Goal: Task Accomplishment & Management: Complete application form

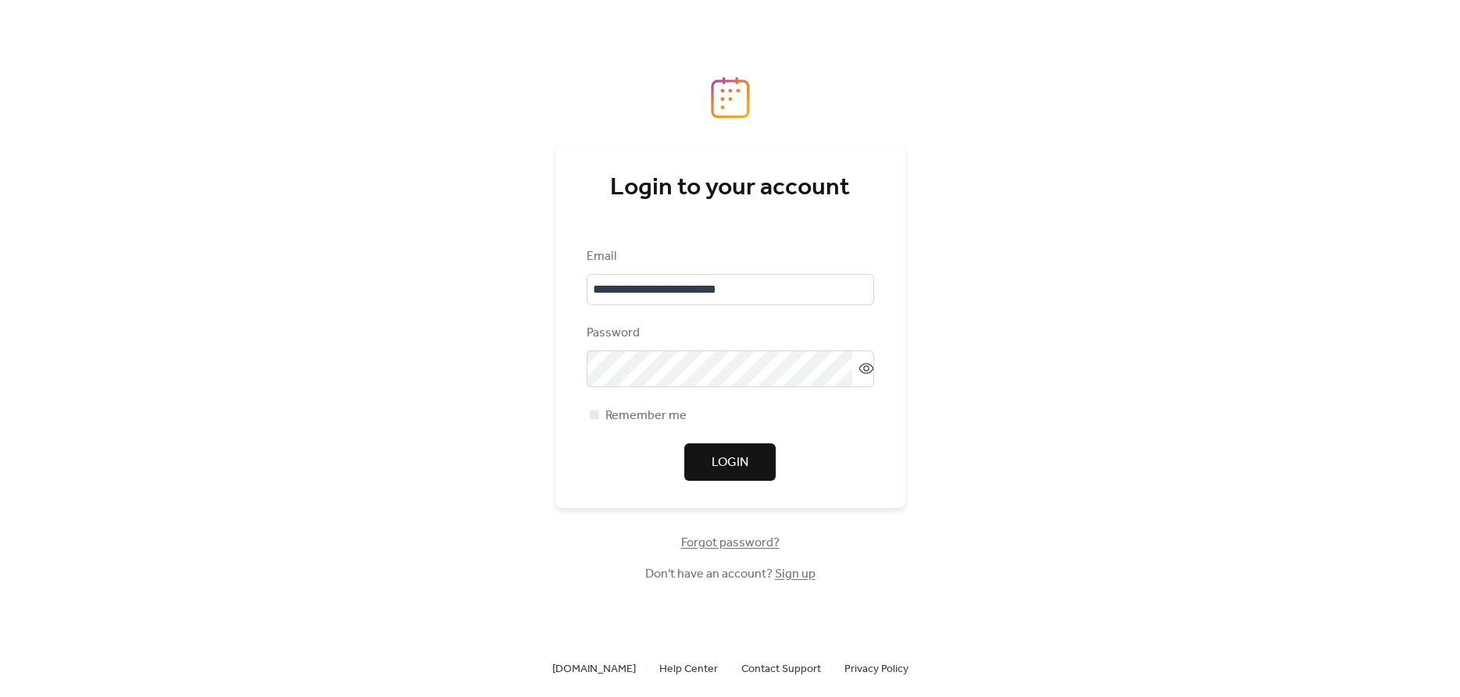
click at [727, 457] on span "Login" at bounding box center [729, 463] width 37 height 19
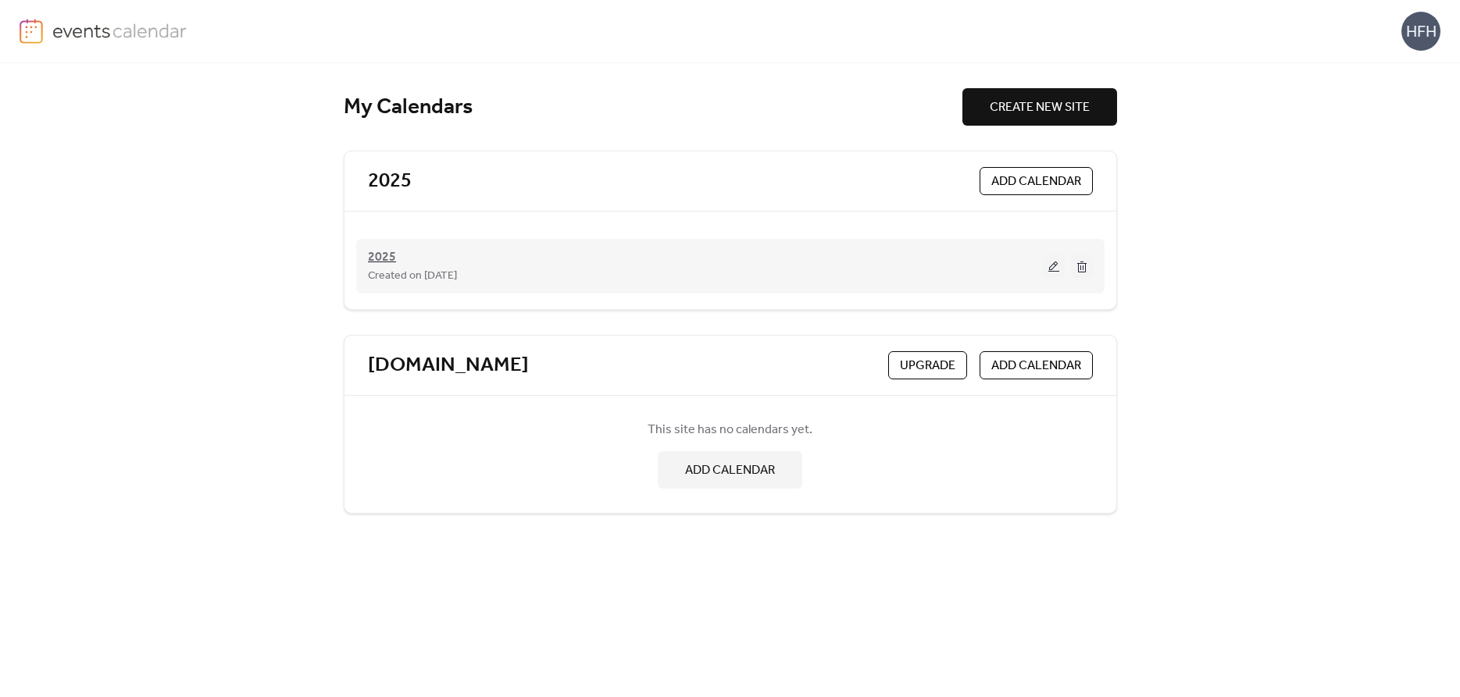
click at [385, 256] on span "2025" at bounding box center [382, 257] width 28 height 19
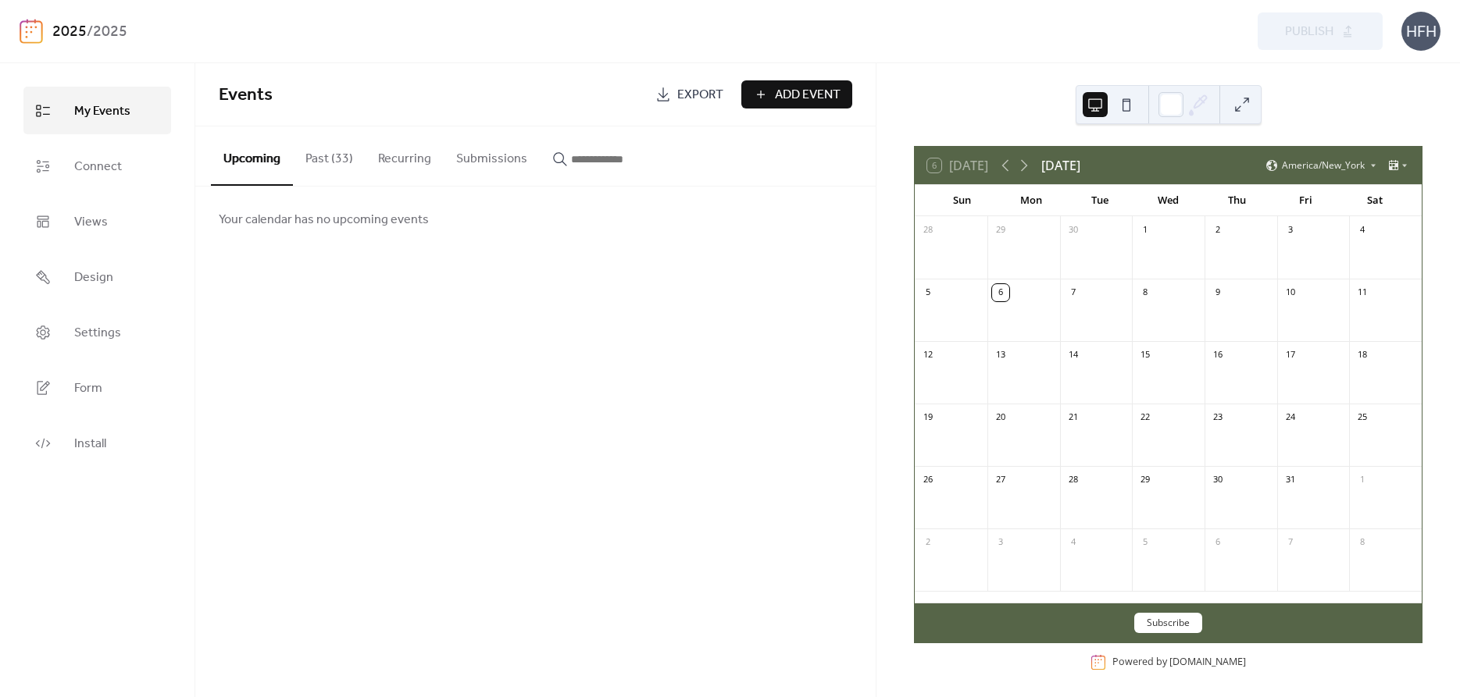
click at [811, 95] on span "Add Event" at bounding box center [808, 95] width 66 height 19
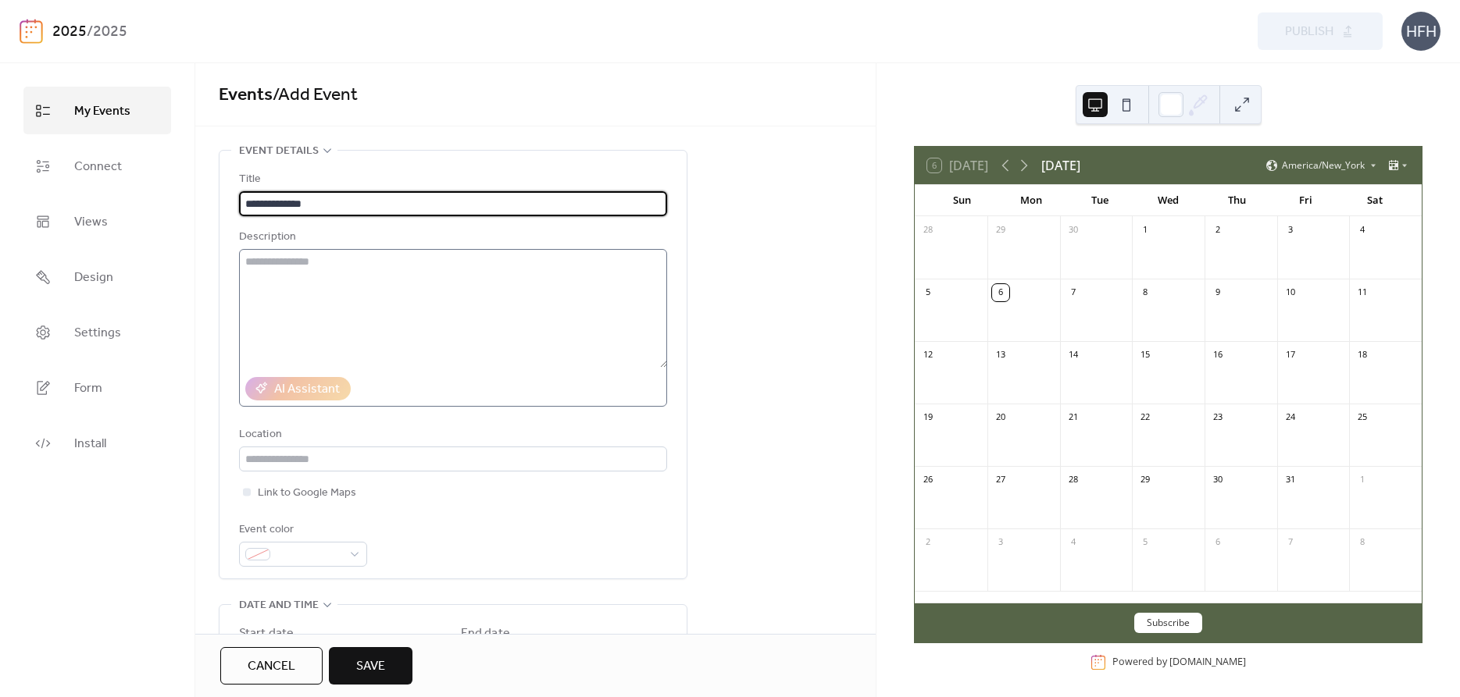
type input "**********"
click at [322, 272] on textarea at bounding box center [453, 308] width 428 height 119
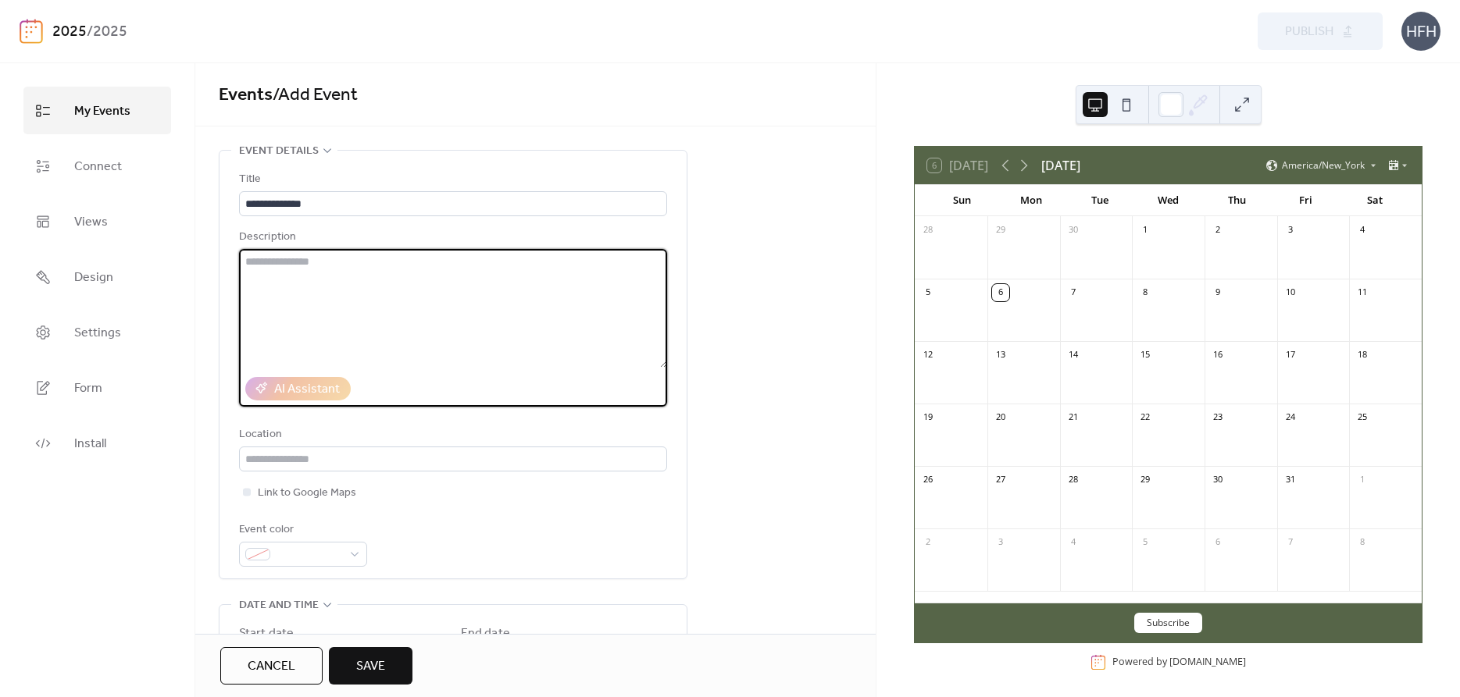
click at [380, 270] on textarea at bounding box center [453, 308] width 428 height 119
paste textarea "**********"
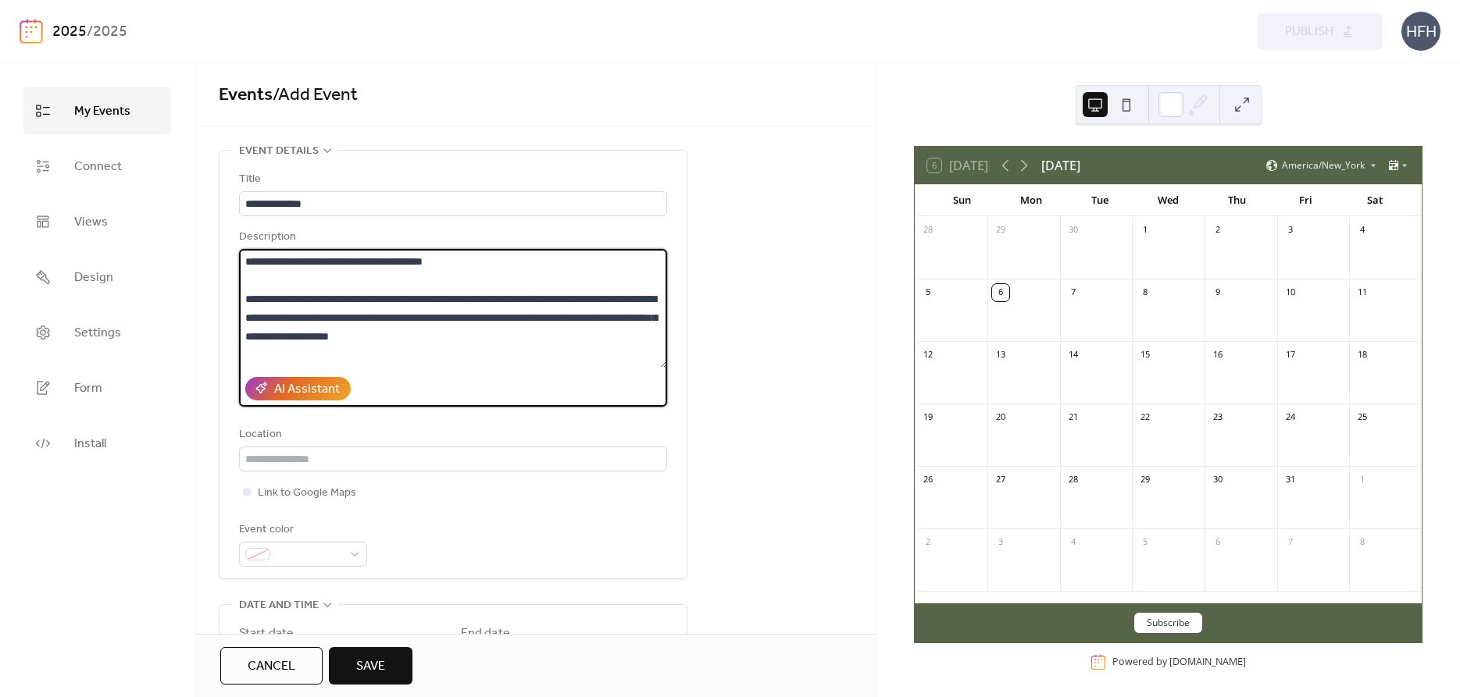
drag, startPoint x: 471, startPoint y: 269, endPoint x: 165, endPoint y: 255, distance: 306.4
click at [239, 255] on textarea at bounding box center [453, 308] width 428 height 119
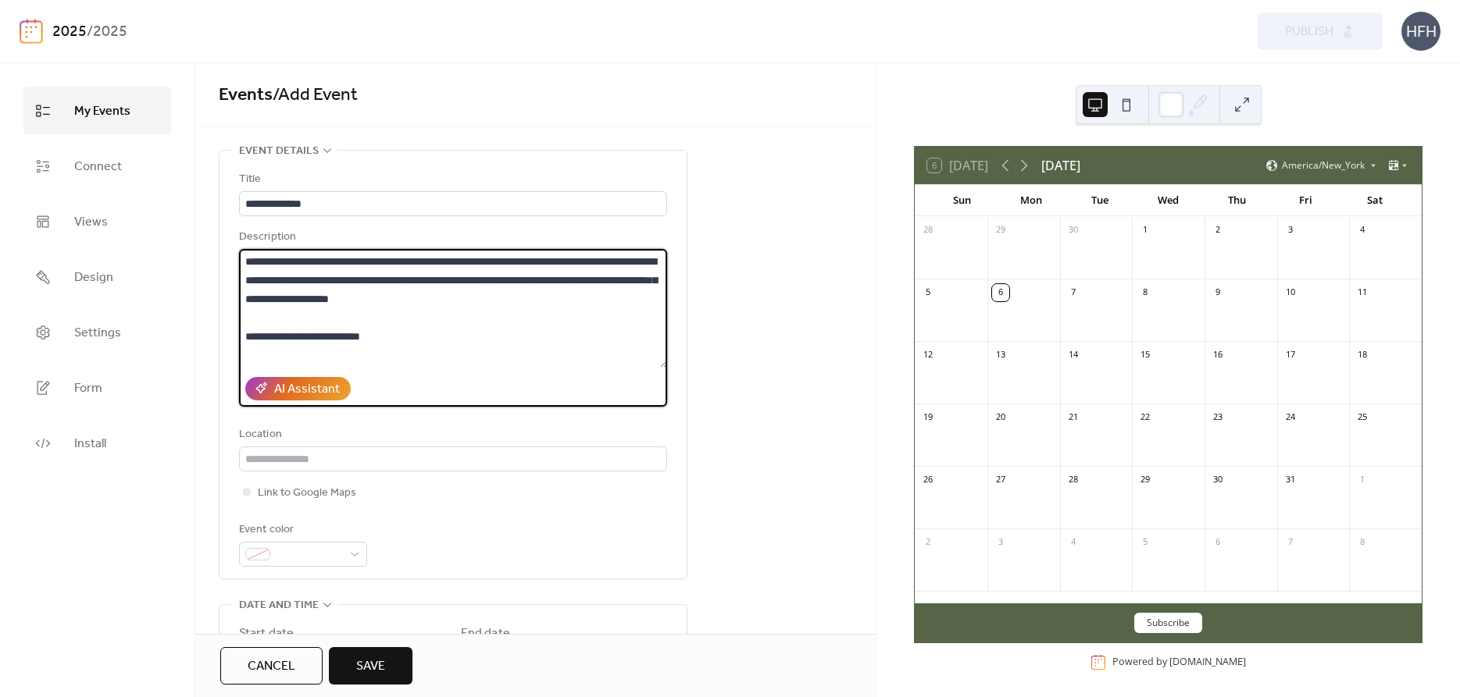
paste textarea "**********"
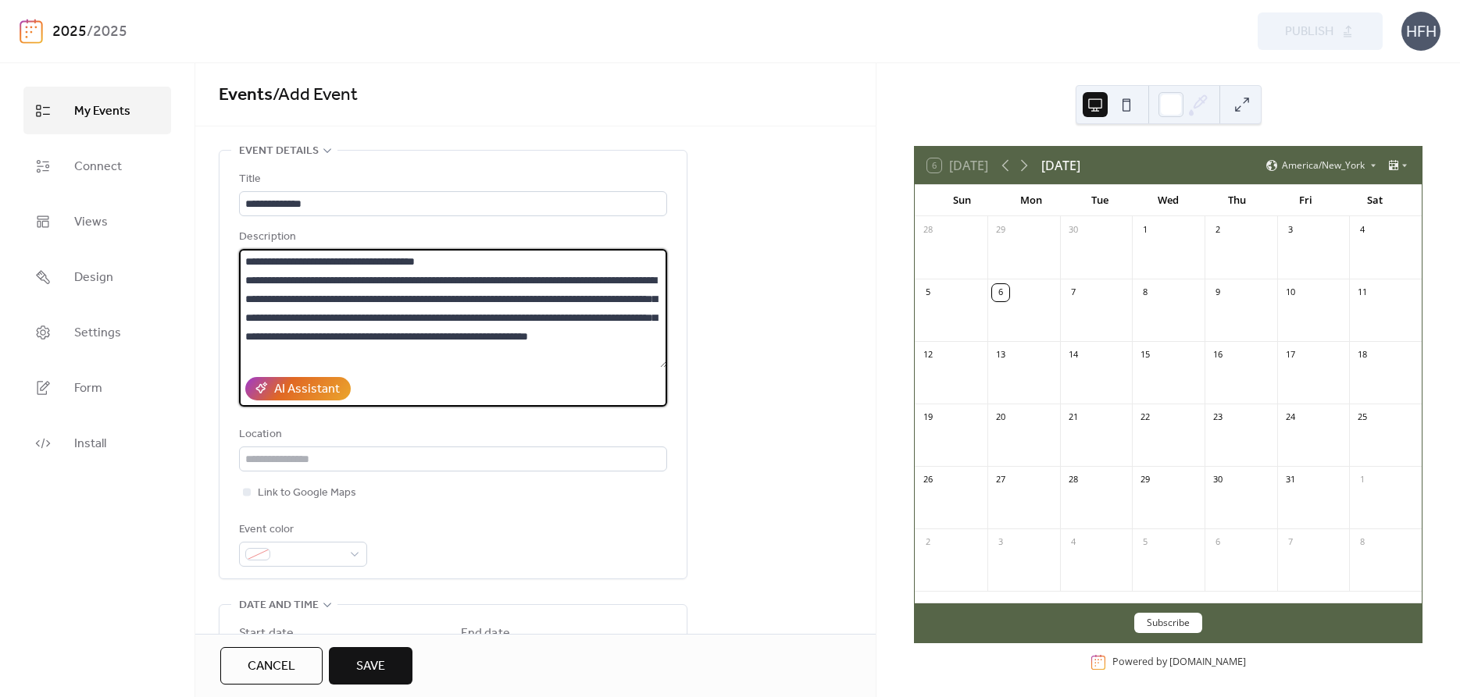
drag, startPoint x: 464, startPoint y: 259, endPoint x: 26, endPoint y: 255, distance: 438.1
click at [239, 255] on textarea at bounding box center [453, 308] width 428 height 119
click at [276, 262] on textarea at bounding box center [453, 308] width 428 height 119
drag, startPoint x: 262, startPoint y: 264, endPoint x: 223, endPoint y: 273, distance: 40.0
click at [239, 273] on textarea at bounding box center [453, 308] width 428 height 119
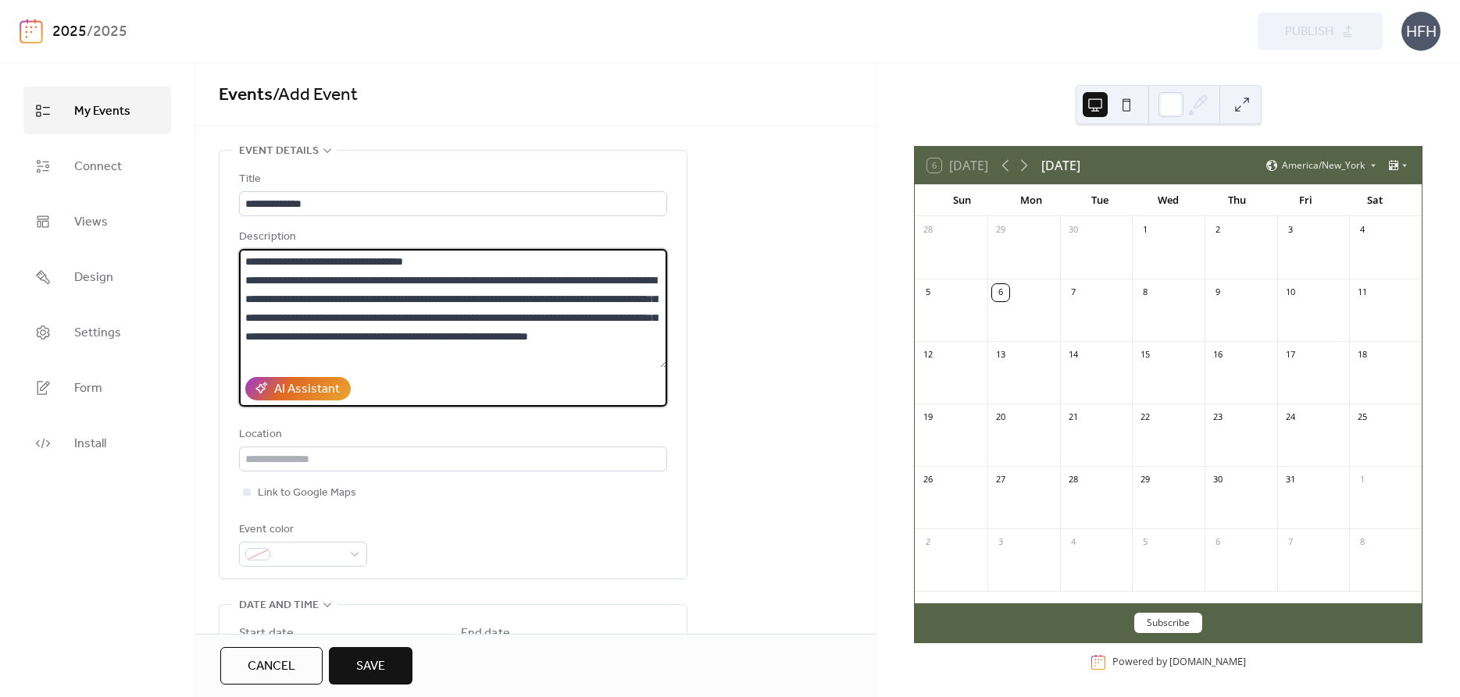
drag, startPoint x: 483, startPoint y: 272, endPoint x: 430, endPoint y: 260, distance: 53.6
click at [430, 260] on textarea at bounding box center [453, 308] width 428 height 119
drag, startPoint x: 434, startPoint y: 265, endPoint x: 240, endPoint y: 259, distance: 194.5
click at [240, 259] on textarea at bounding box center [453, 308] width 428 height 119
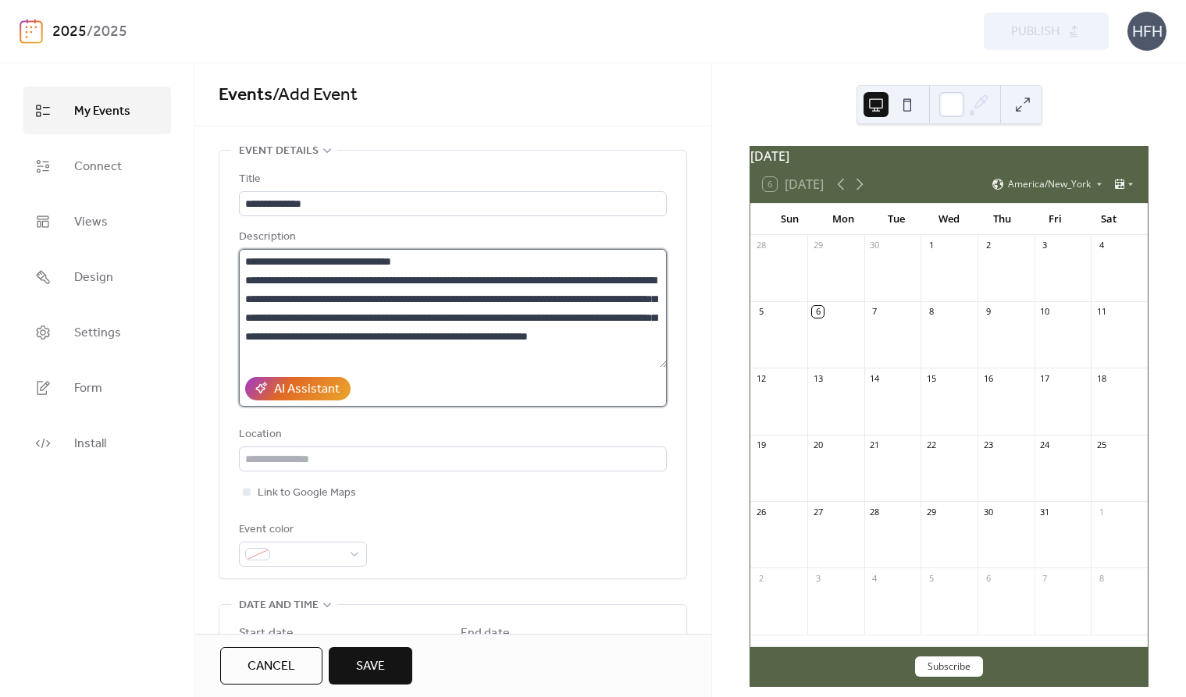
click at [326, 297] on textarea at bounding box center [453, 308] width 428 height 119
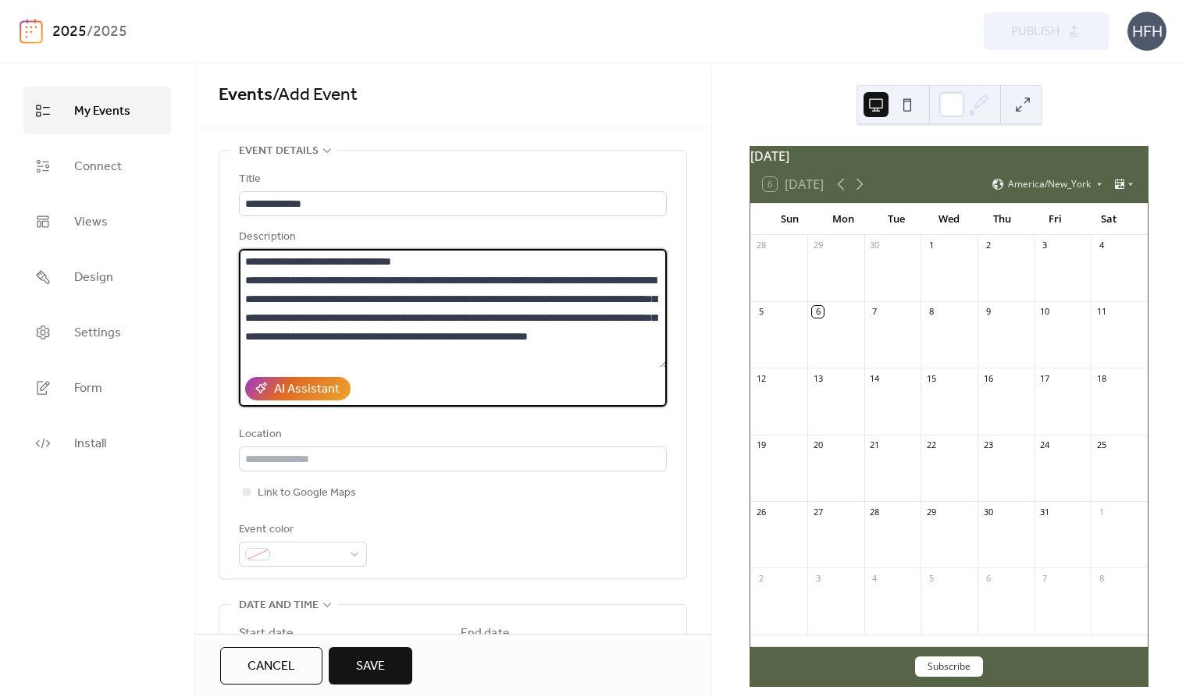
drag, startPoint x: 455, startPoint y: 263, endPoint x: 176, endPoint y: 260, distance: 279.6
click at [239, 260] on textarea at bounding box center [453, 308] width 428 height 119
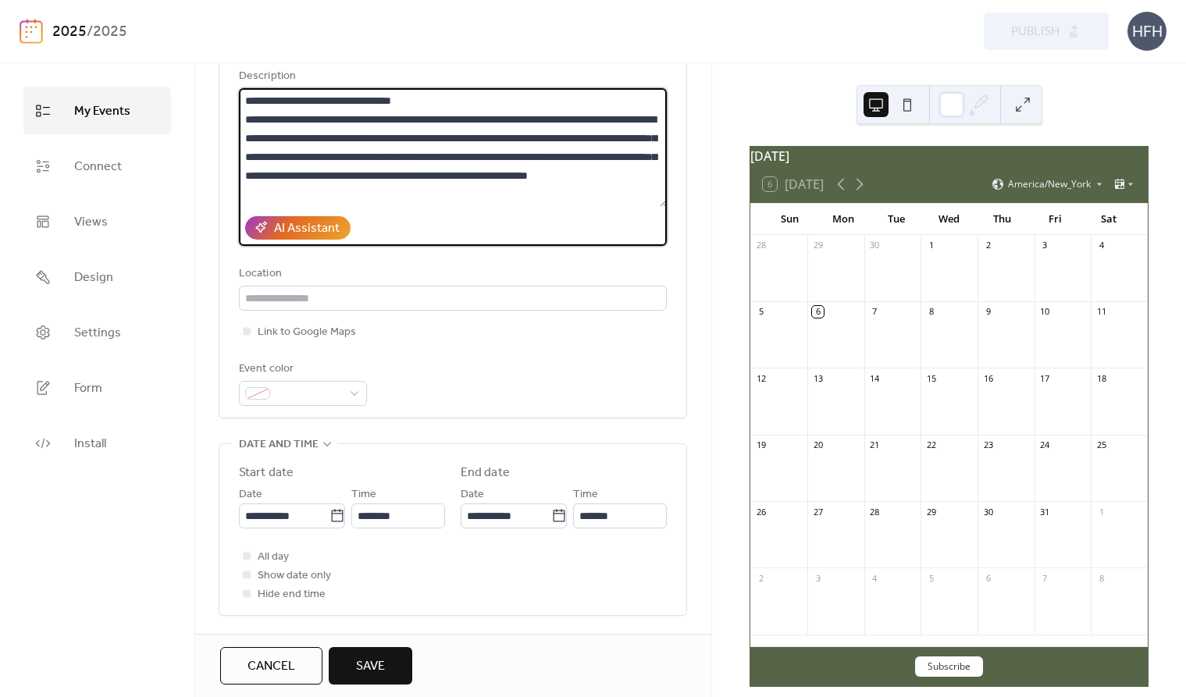
scroll to position [183, 0]
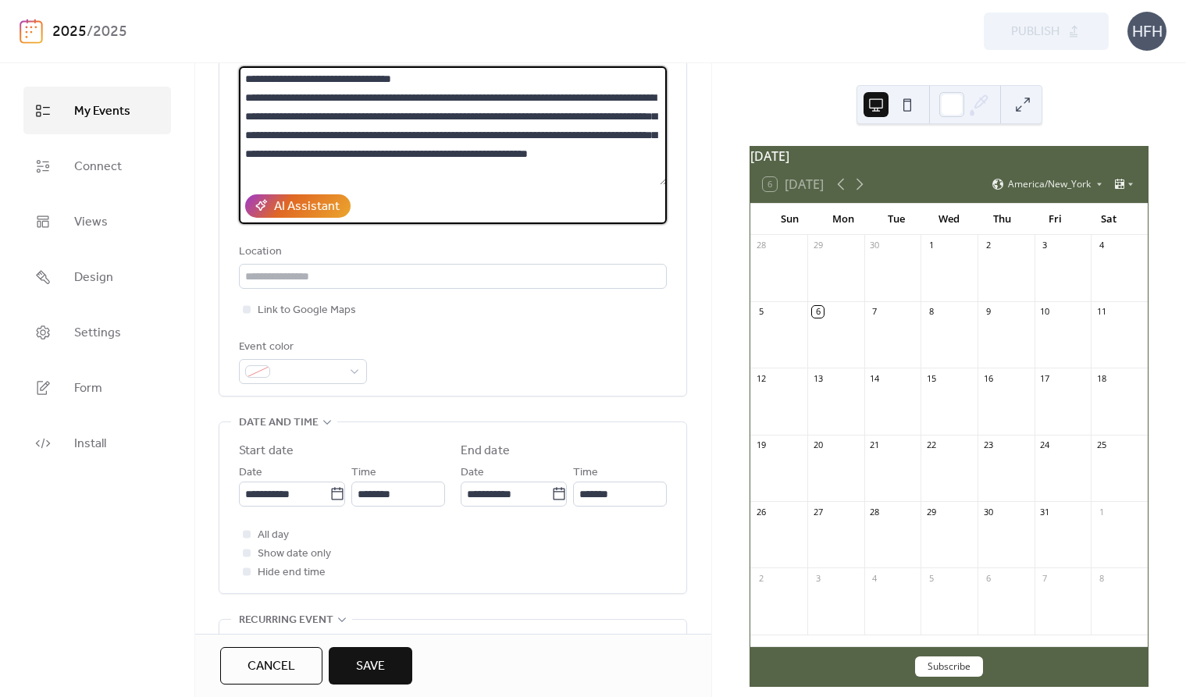
click at [422, 159] on textarea at bounding box center [453, 125] width 428 height 119
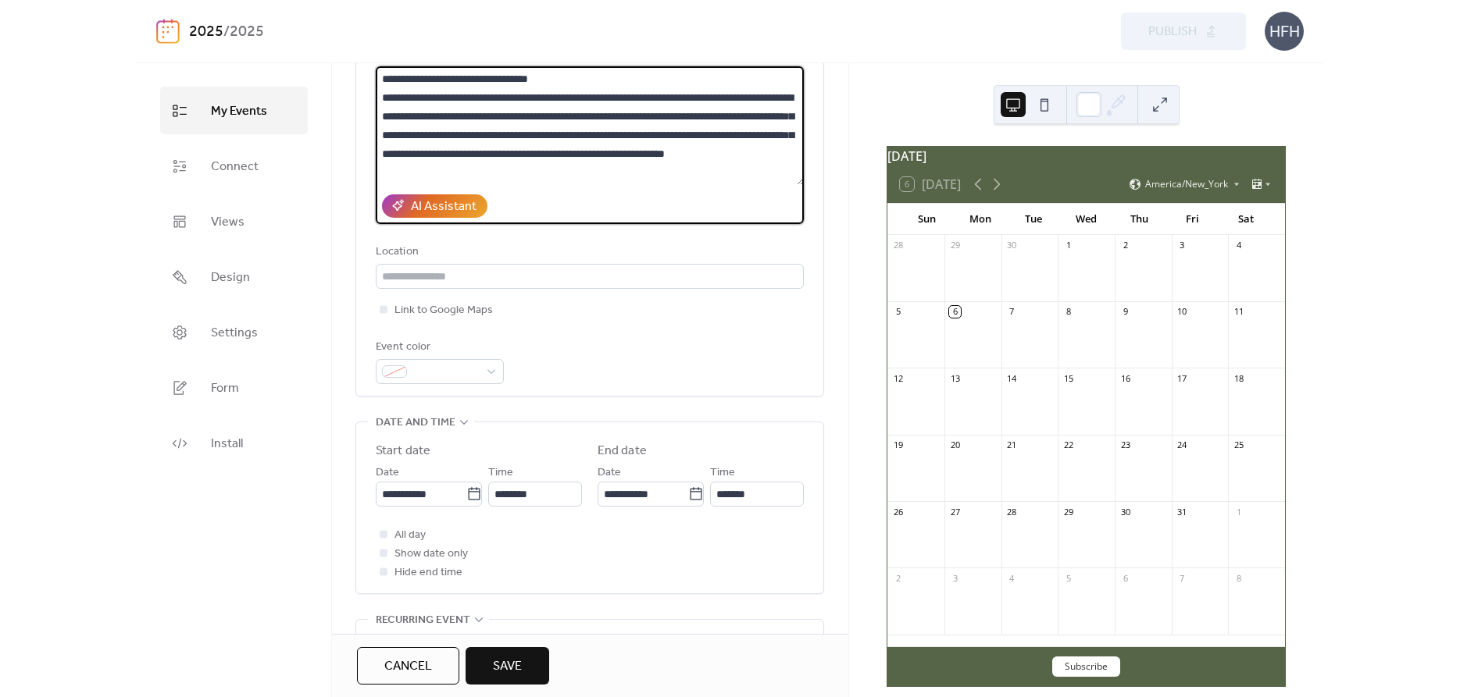
scroll to position [107, 0]
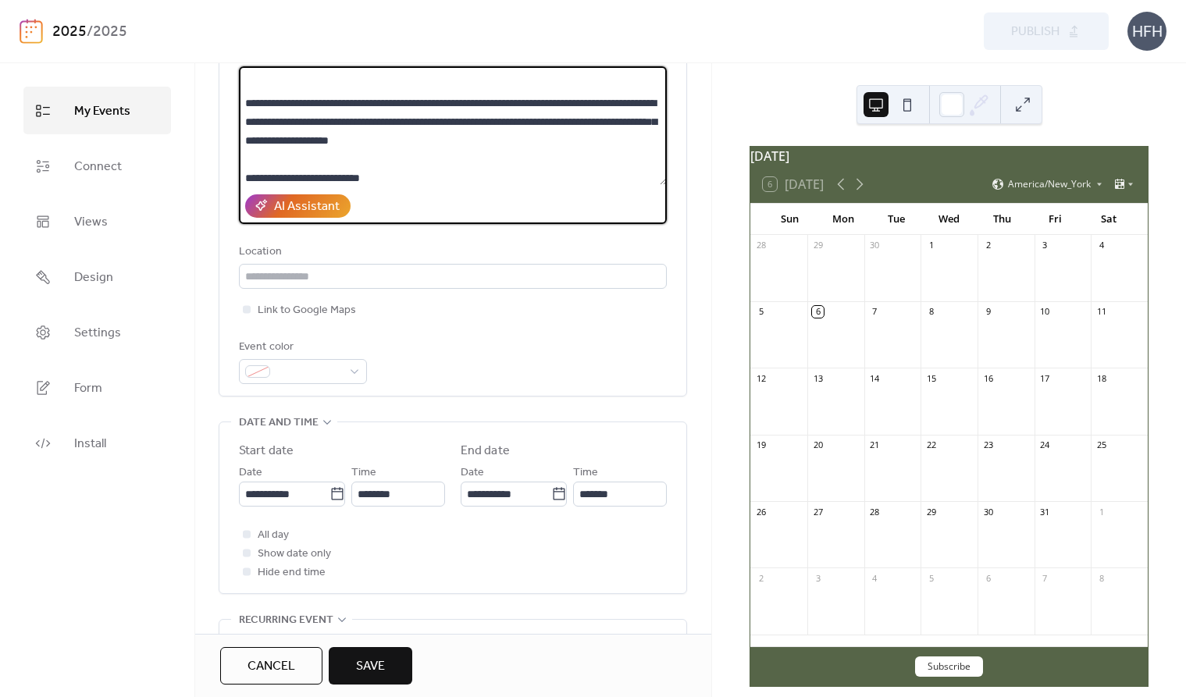
click at [260, 104] on textarea at bounding box center [453, 125] width 428 height 119
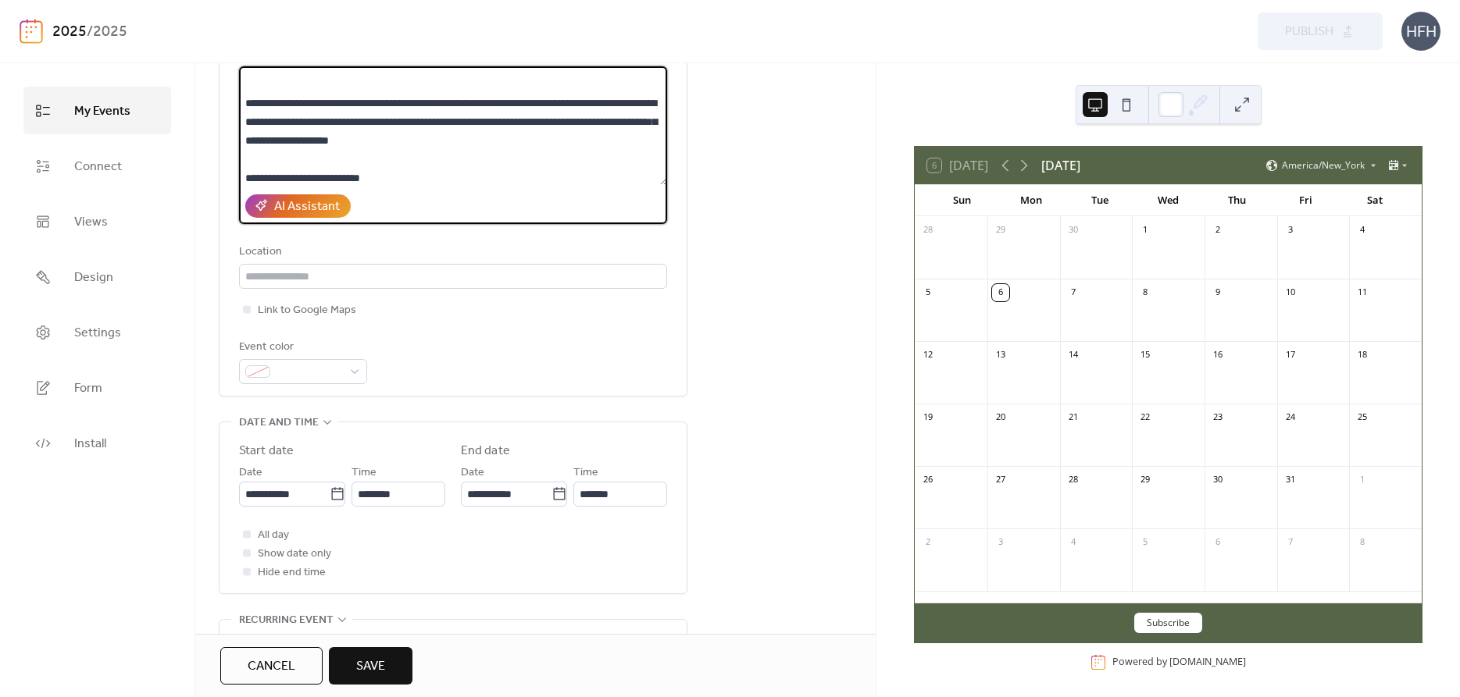
click at [280, 114] on textarea at bounding box center [453, 125] width 428 height 119
paste textarea "**********"
drag, startPoint x: 449, startPoint y: 107, endPoint x: 219, endPoint y: 109, distance: 229.6
click at [239, 109] on textarea at bounding box center [453, 125] width 428 height 119
click at [344, 108] on textarea at bounding box center [453, 125] width 428 height 119
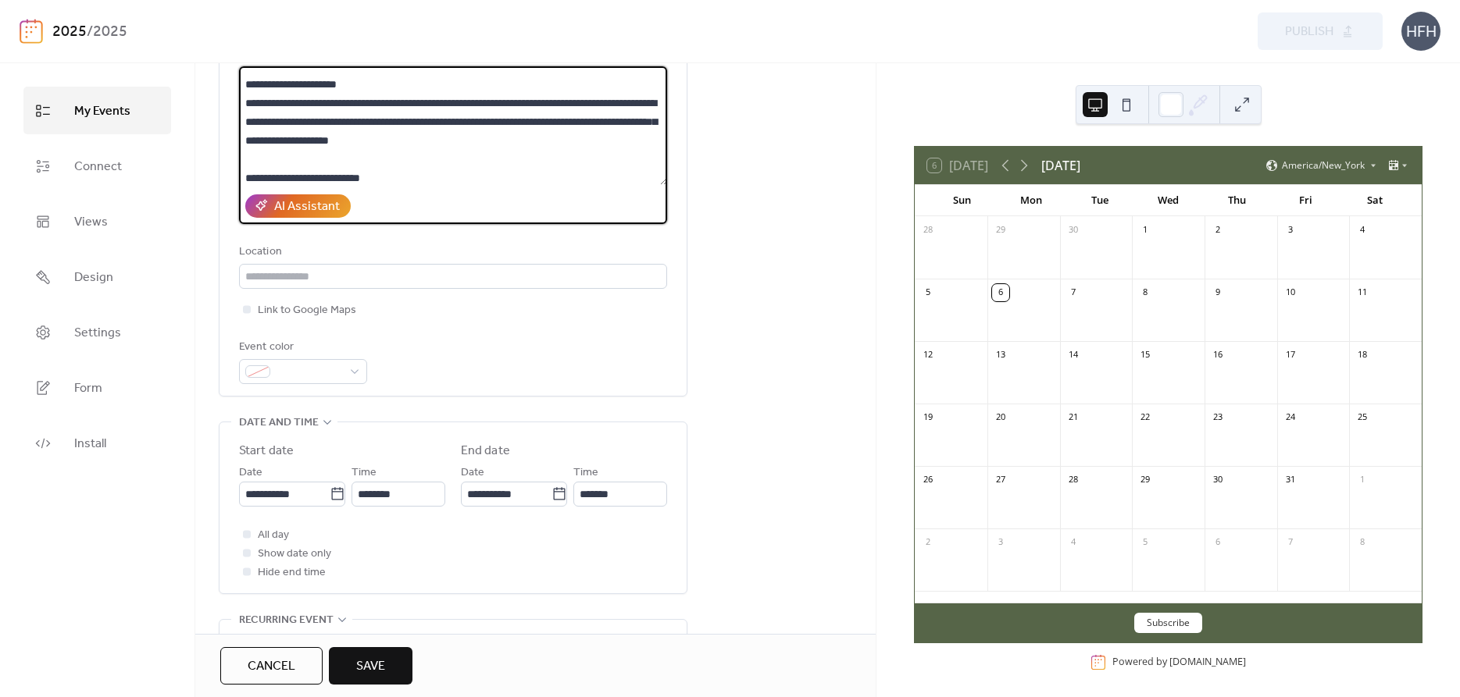
click at [351, 109] on textarea at bounding box center [453, 125] width 428 height 119
drag, startPoint x: 362, startPoint y: 107, endPoint x: 343, endPoint y: 108, distance: 18.8
click at [343, 108] on textarea at bounding box center [453, 125] width 428 height 119
click at [243, 106] on textarea at bounding box center [453, 125] width 428 height 119
paste textarea "****"
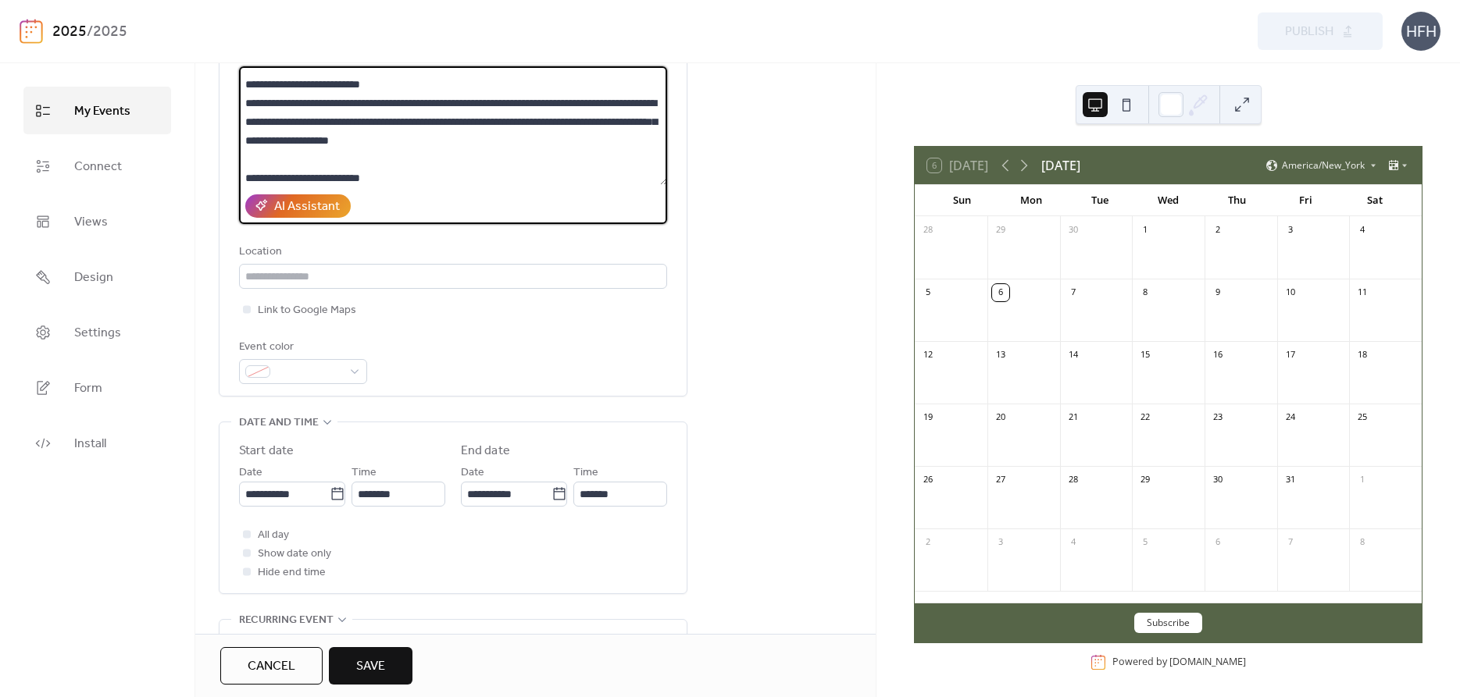
click at [257, 107] on textarea at bounding box center [453, 125] width 428 height 119
click at [245, 103] on textarea at bounding box center [453, 125] width 428 height 119
drag, startPoint x: 258, startPoint y: 107, endPoint x: 235, endPoint y: 105, distance: 23.5
click at [239, 105] on textarea at bounding box center [453, 125] width 428 height 119
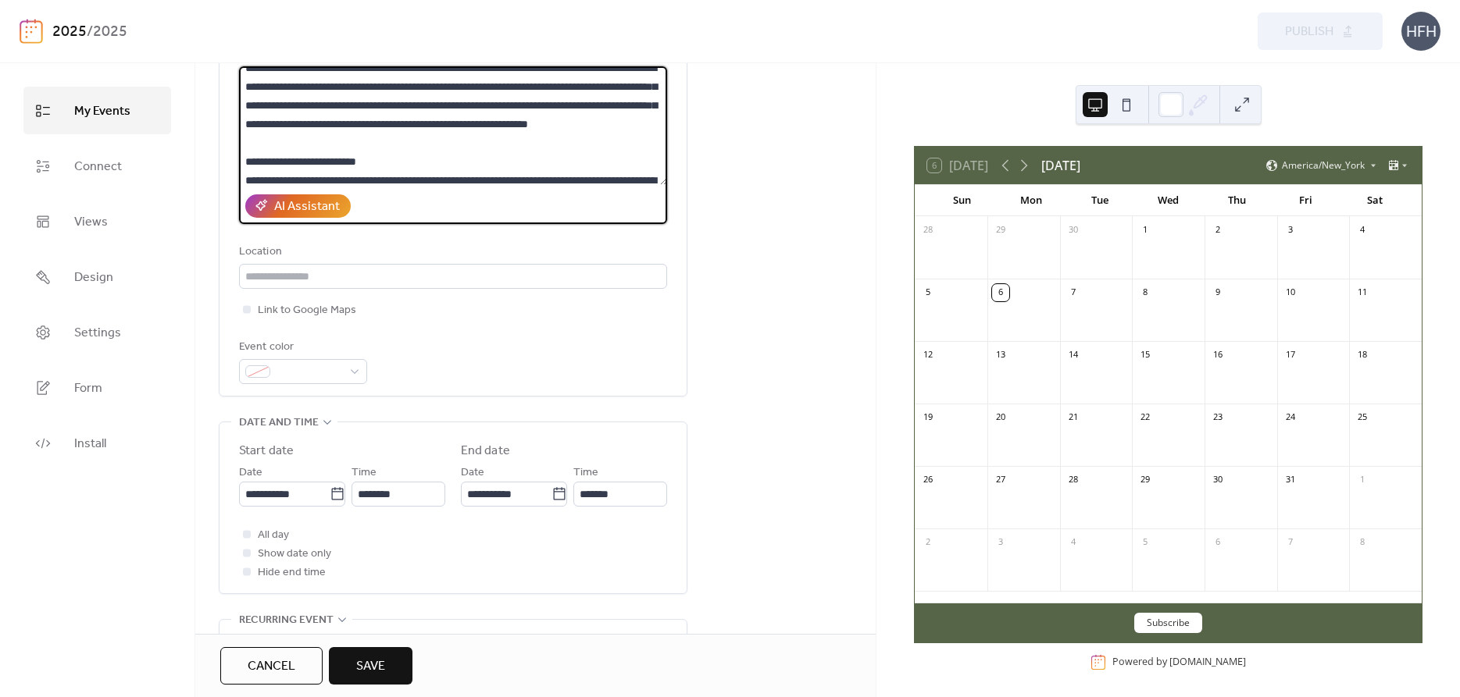
scroll to position [0, 0]
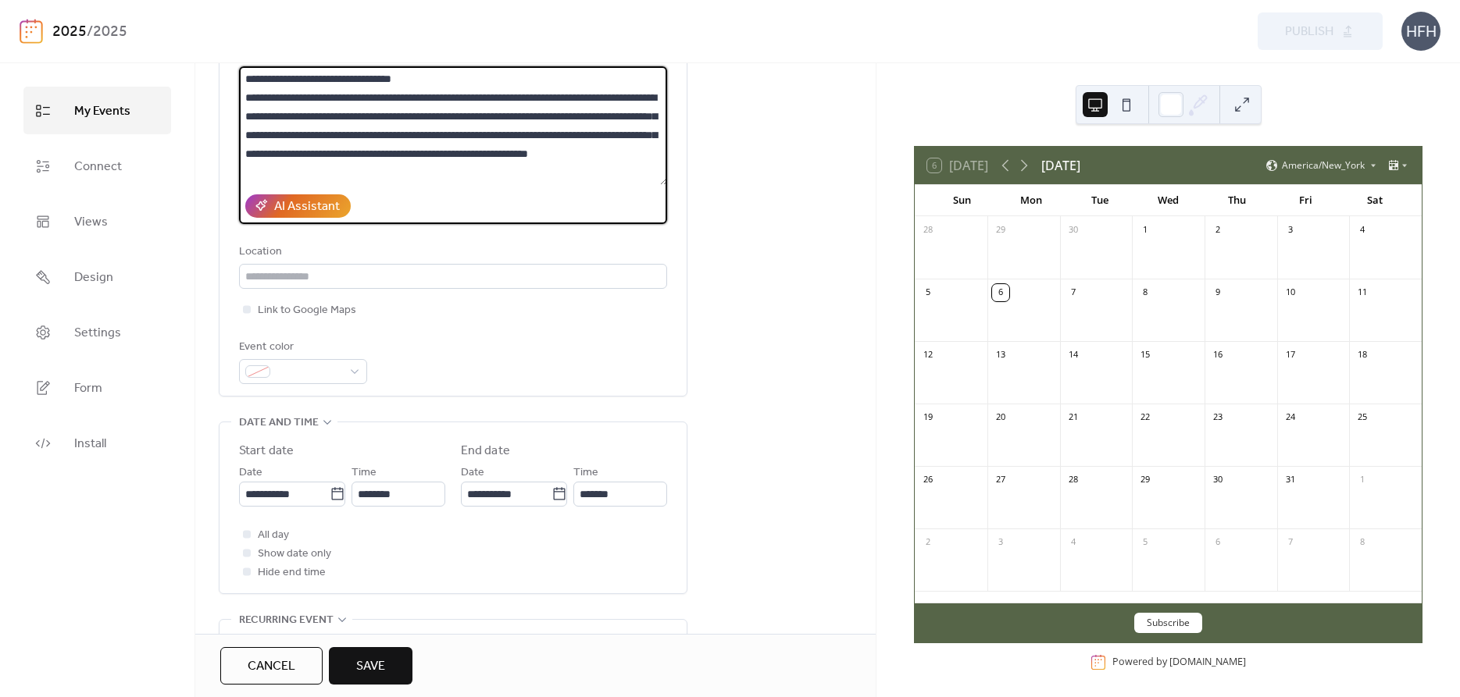
click at [245, 83] on textarea at bounding box center [453, 125] width 428 height 119
paste textarea "****"
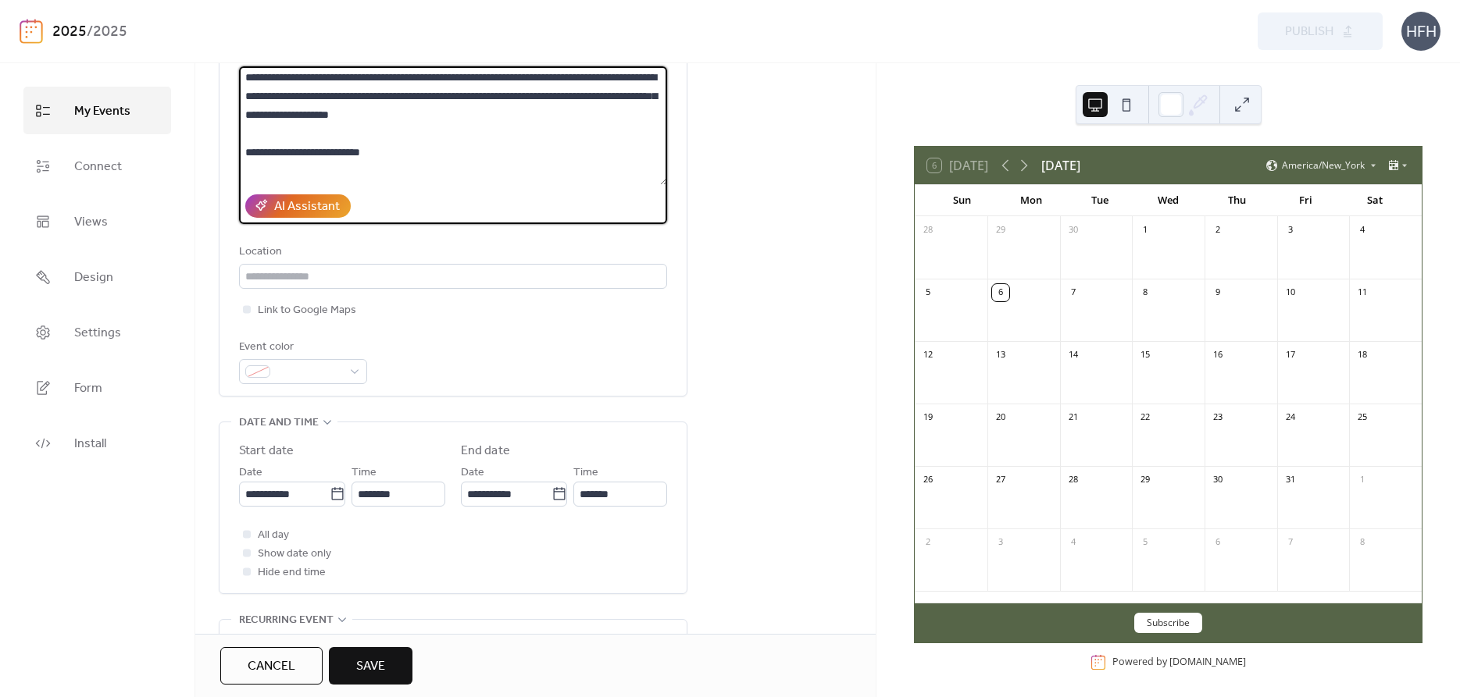
scroll to position [107, 0]
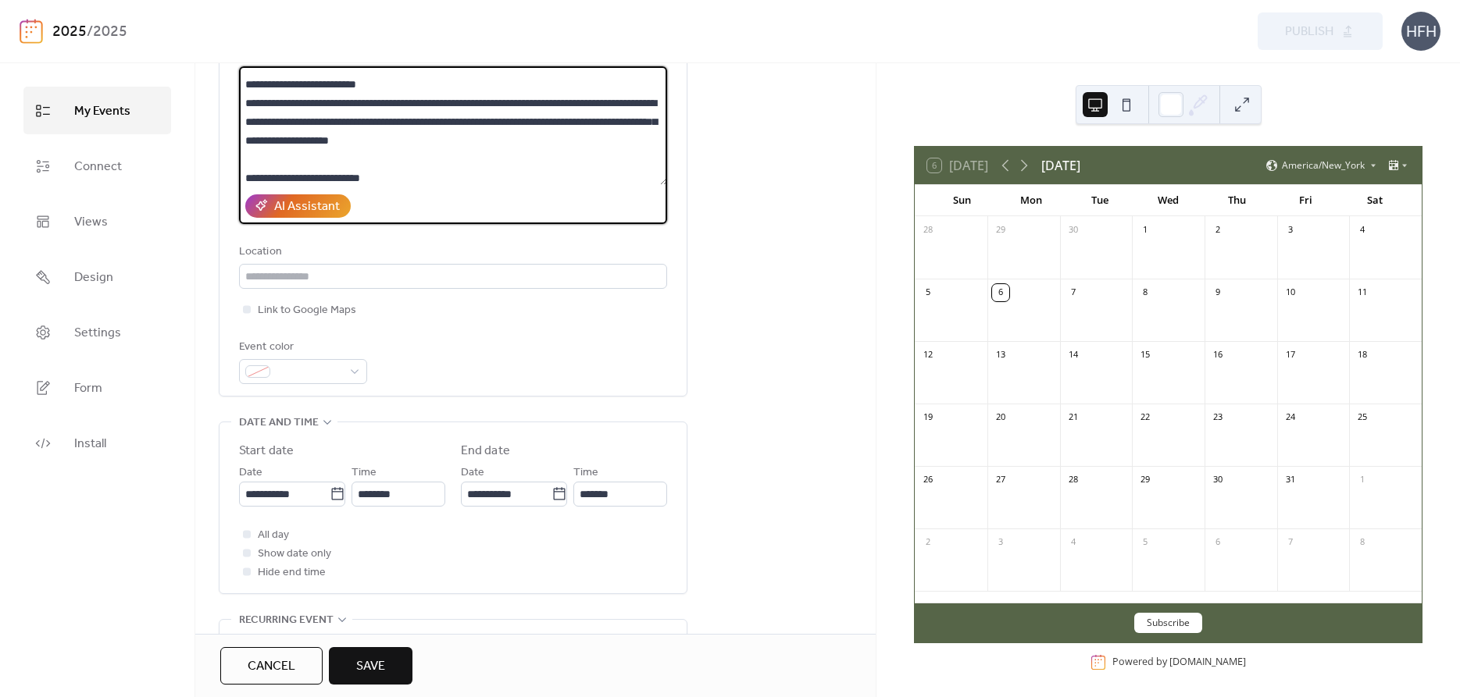
drag, startPoint x: 381, startPoint y: 106, endPoint x: 355, endPoint y: 109, distance: 26.0
click at [355, 109] on textarea at bounding box center [453, 125] width 428 height 119
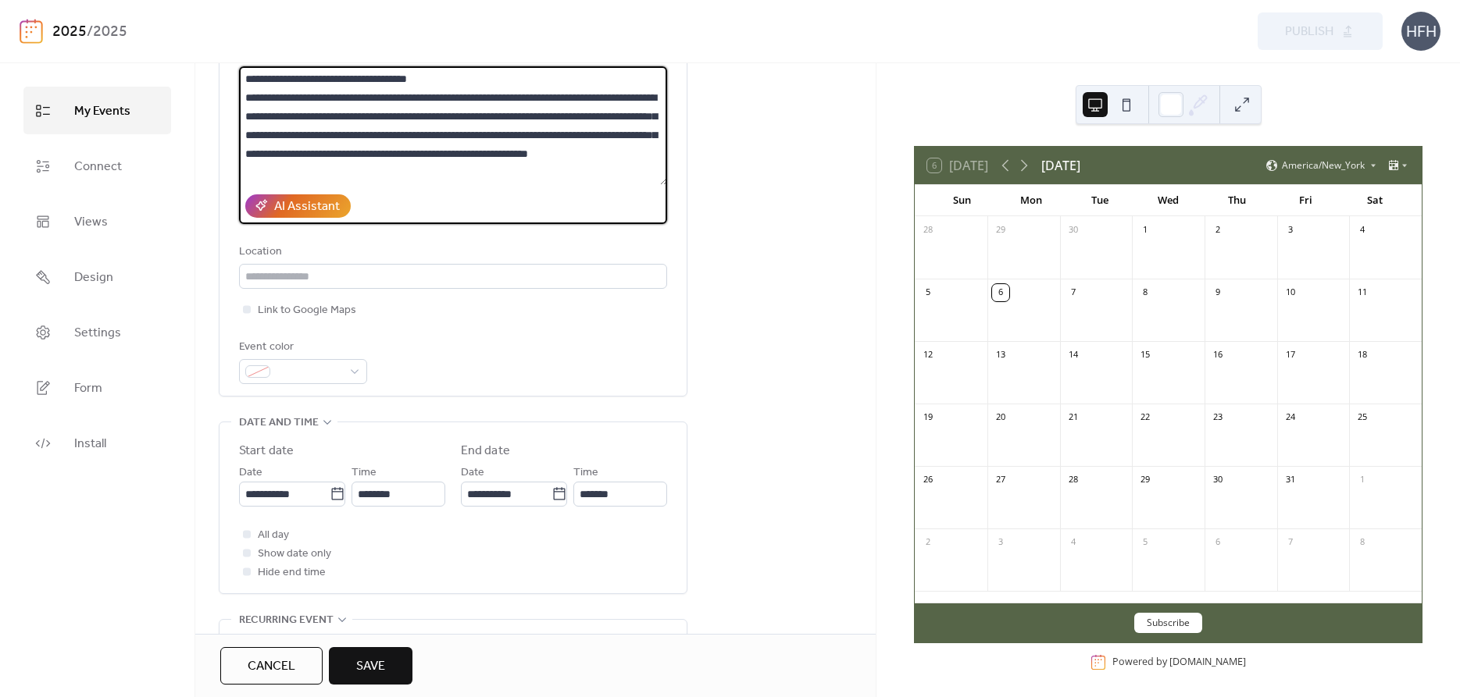
click at [457, 83] on textarea at bounding box center [453, 125] width 428 height 119
paste textarea "****"
click at [483, 140] on textarea at bounding box center [453, 125] width 428 height 119
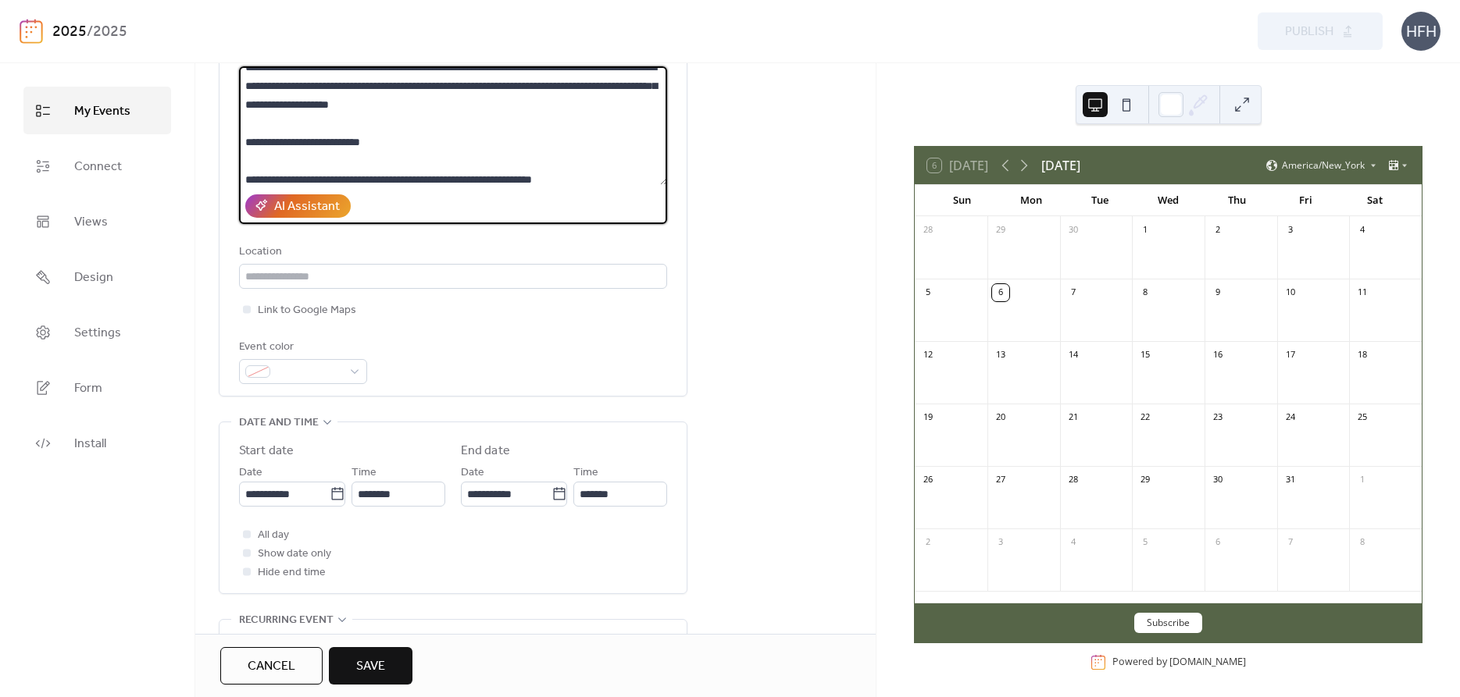
scroll to position [214, 0]
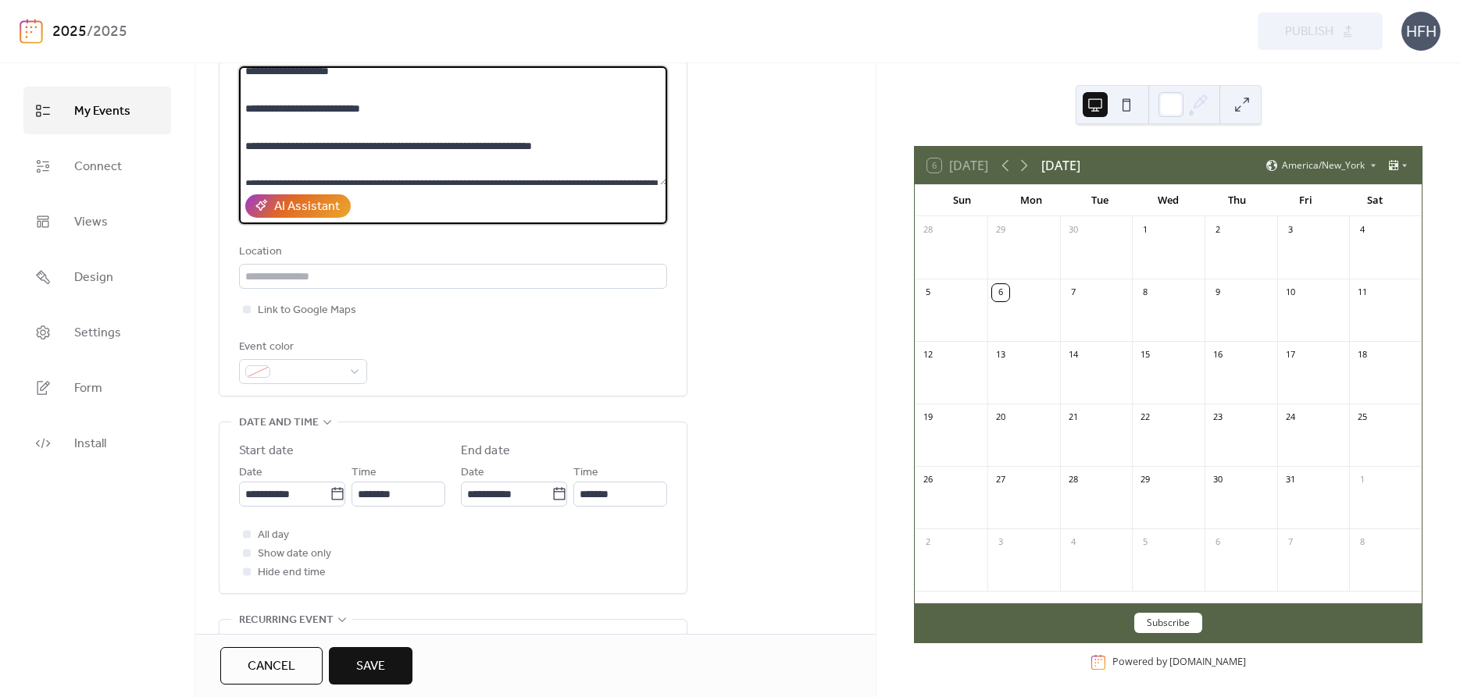
click at [308, 134] on textarea at bounding box center [453, 125] width 428 height 119
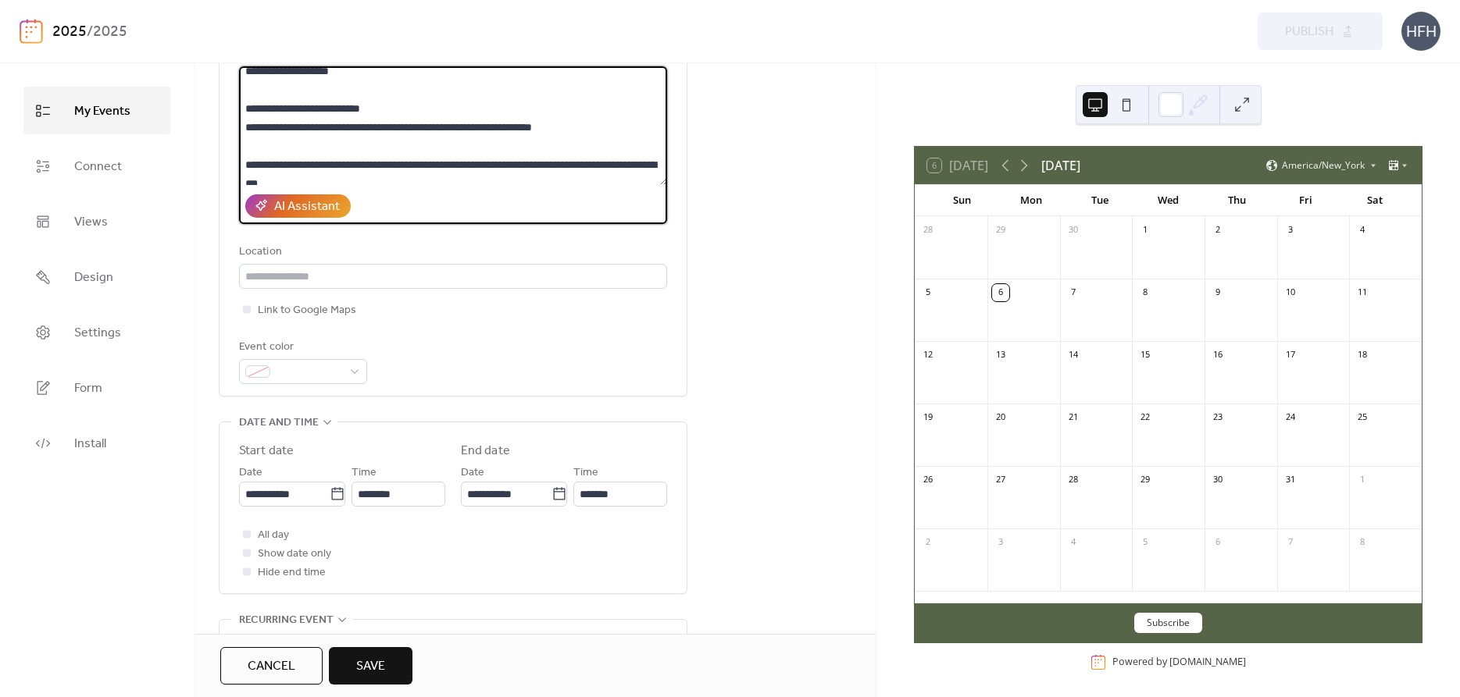
click at [282, 136] on textarea at bounding box center [453, 125] width 428 height 119
click at [260, 151] on textarea at bounding box center [453, 125] width 428 height 119
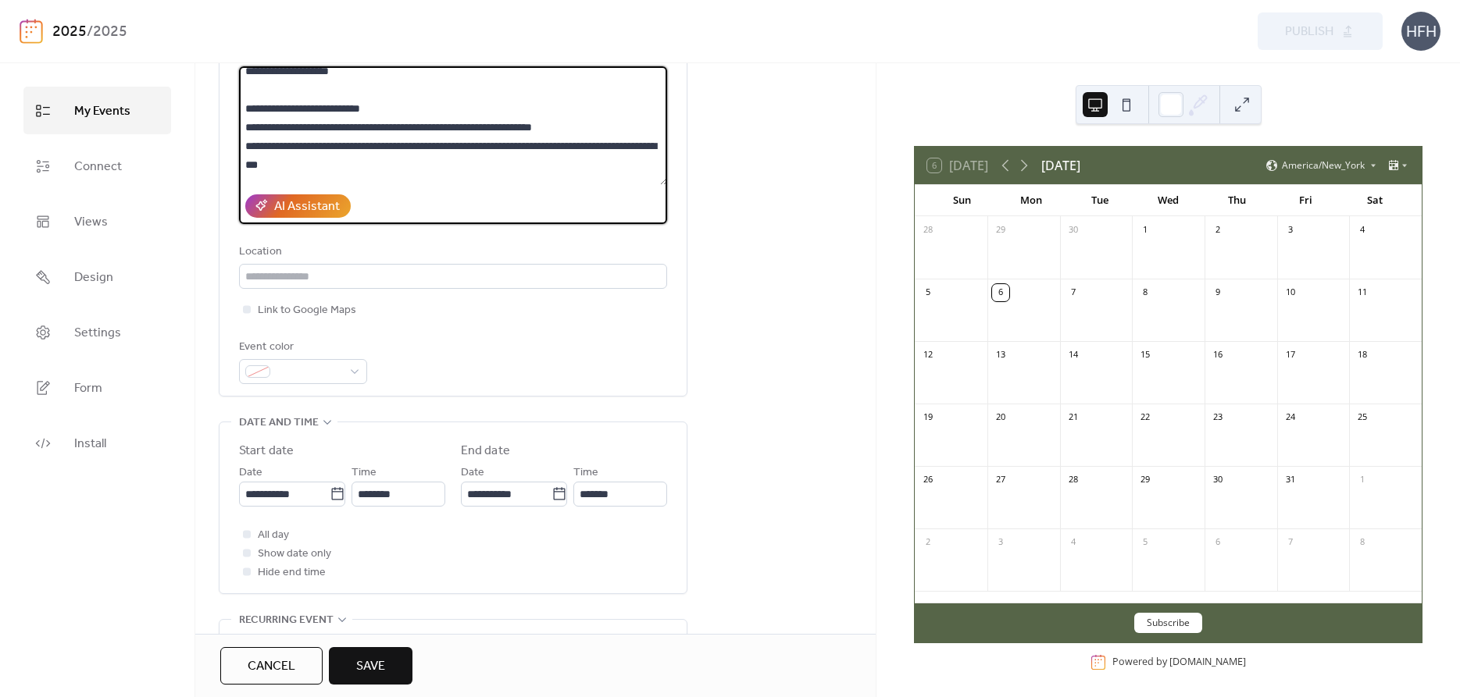
click at [255, 131] on textarea at bounding box center [453, 125] width 428 height 119
click at [252, 147] on textarea at bounding box center [453, 125] width 428 height 119
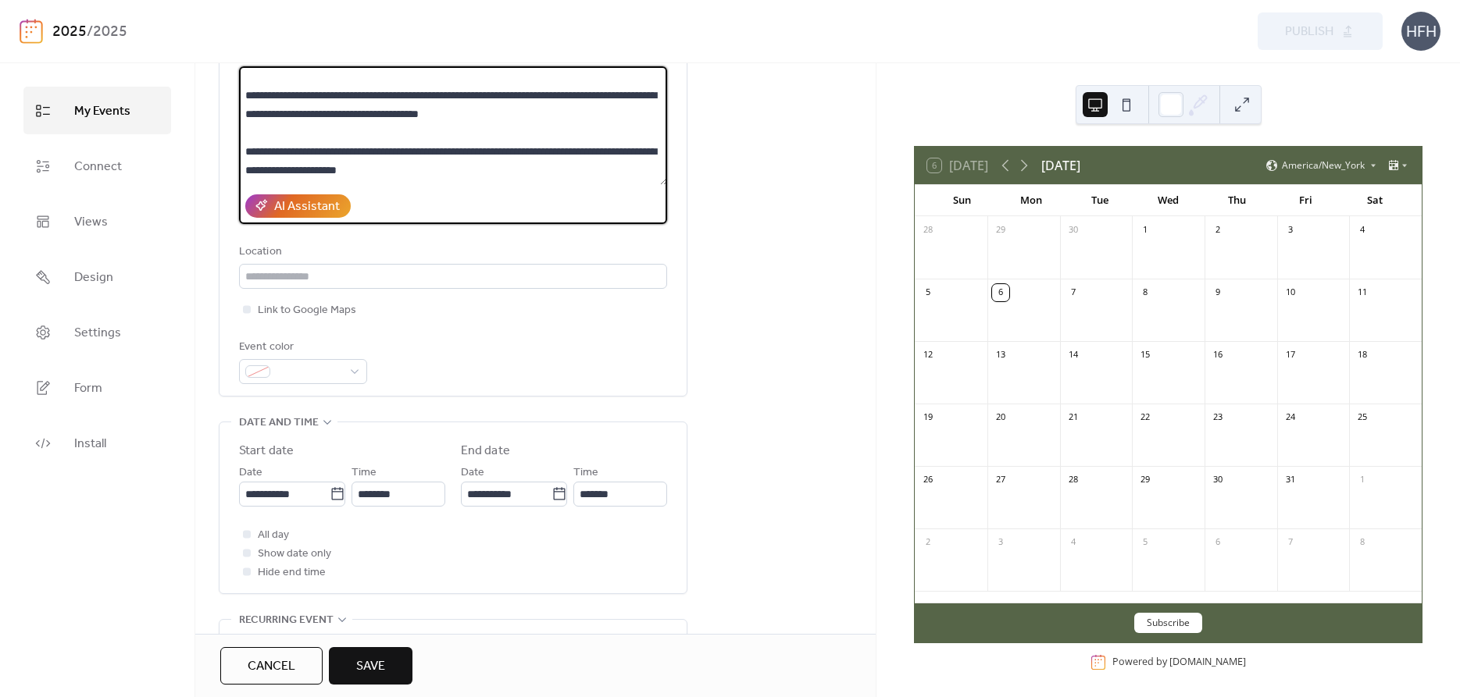
click at [285, 86] on textarea at bounding box center [453, 125] width 428 height 119
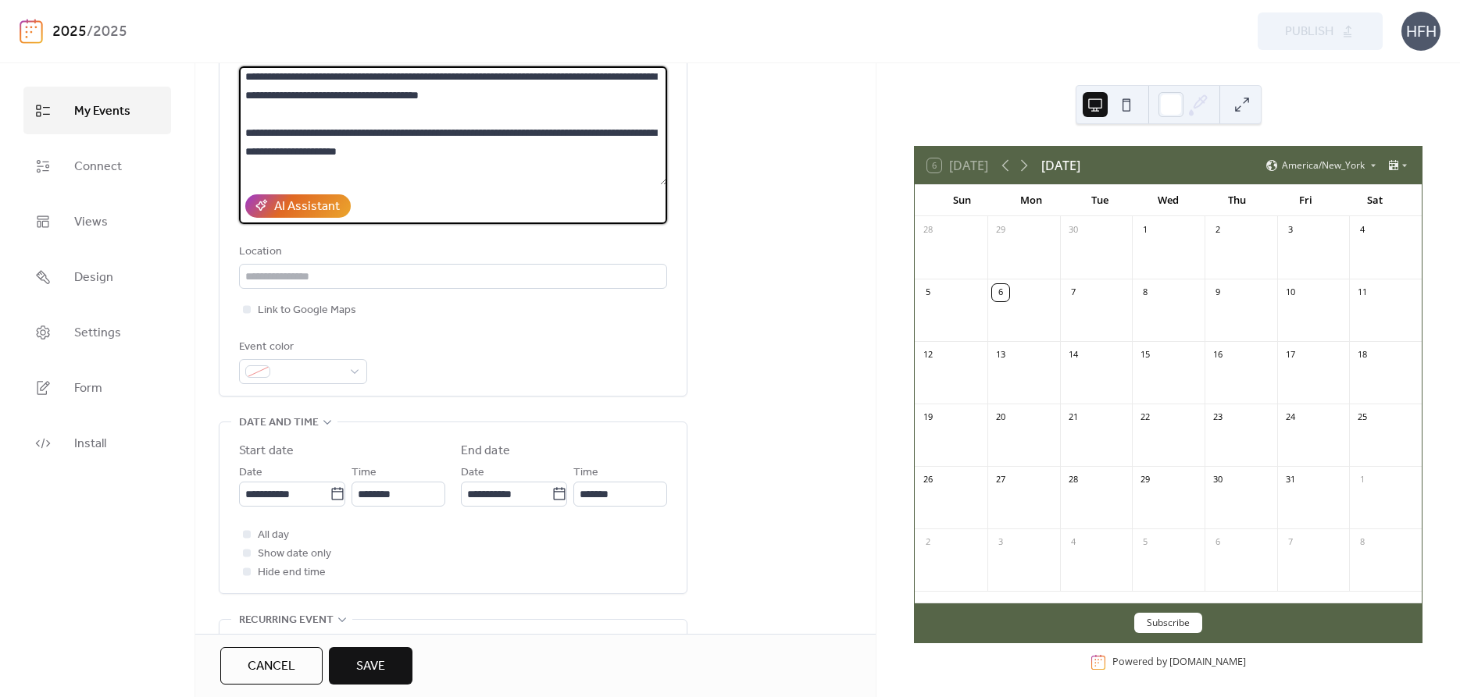
scroll to position [301, 0]
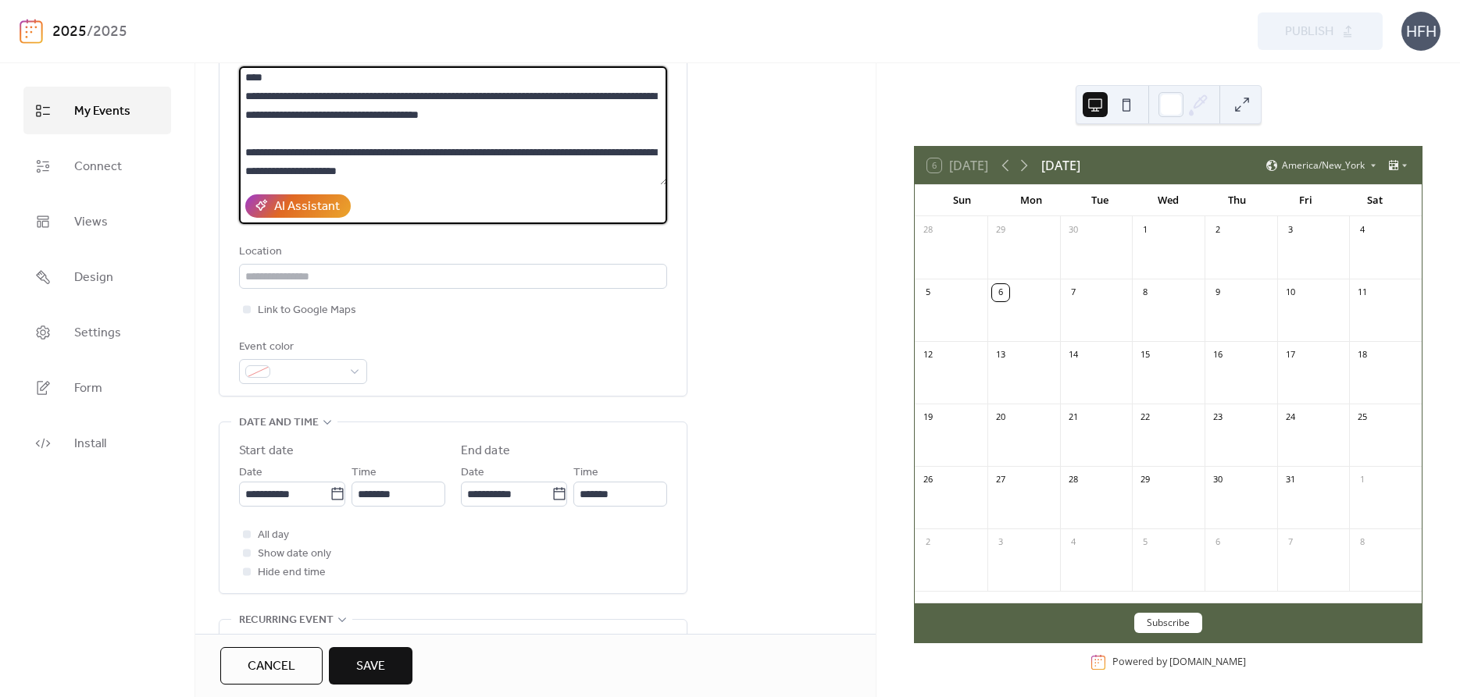
click at [252, 98] on textarea at bounding box center [453, 125] width 428 height 119
click at [267, 137] on textarea at bounding box center [453, 125] width 428 height 119
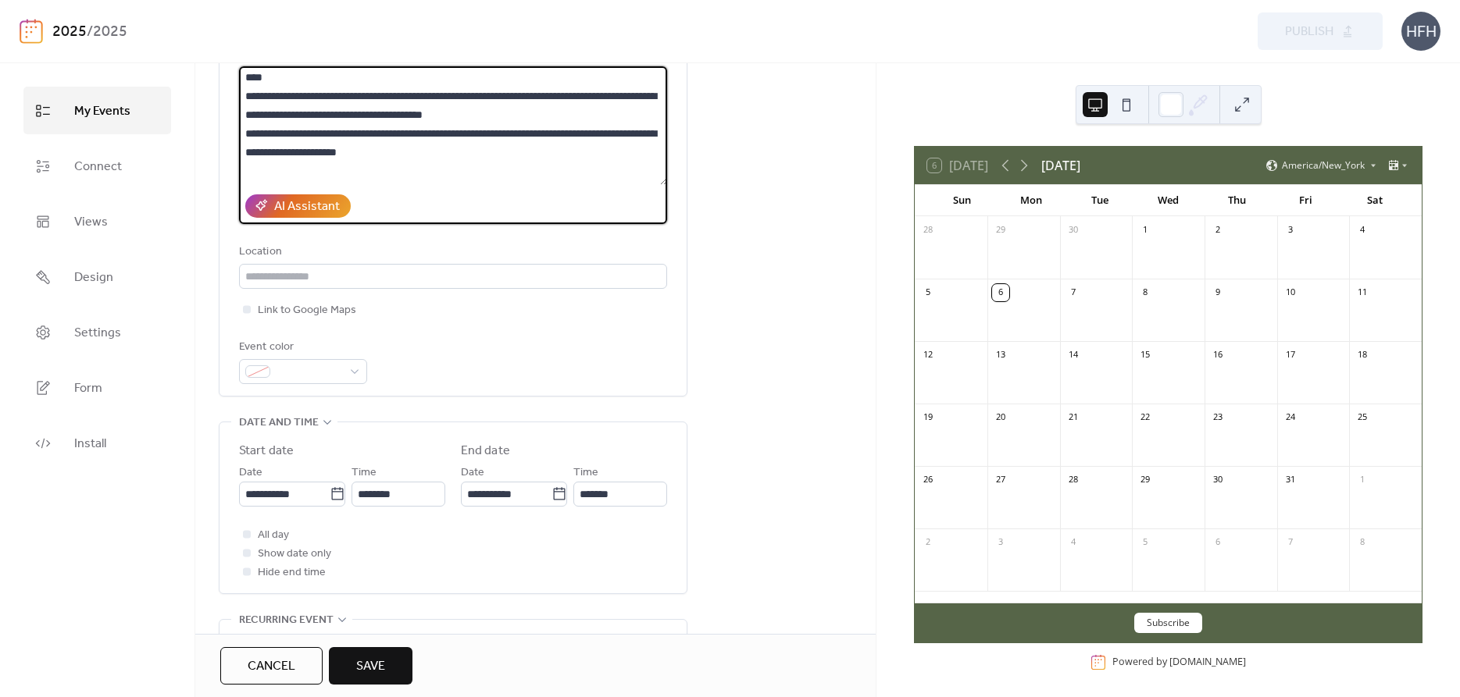
click at [252, 136] on textarea at bounding box center [453, 125] width 428 height 119
click at [290, 166] on textarea at bounding box center [453, 125] width 428 height 119
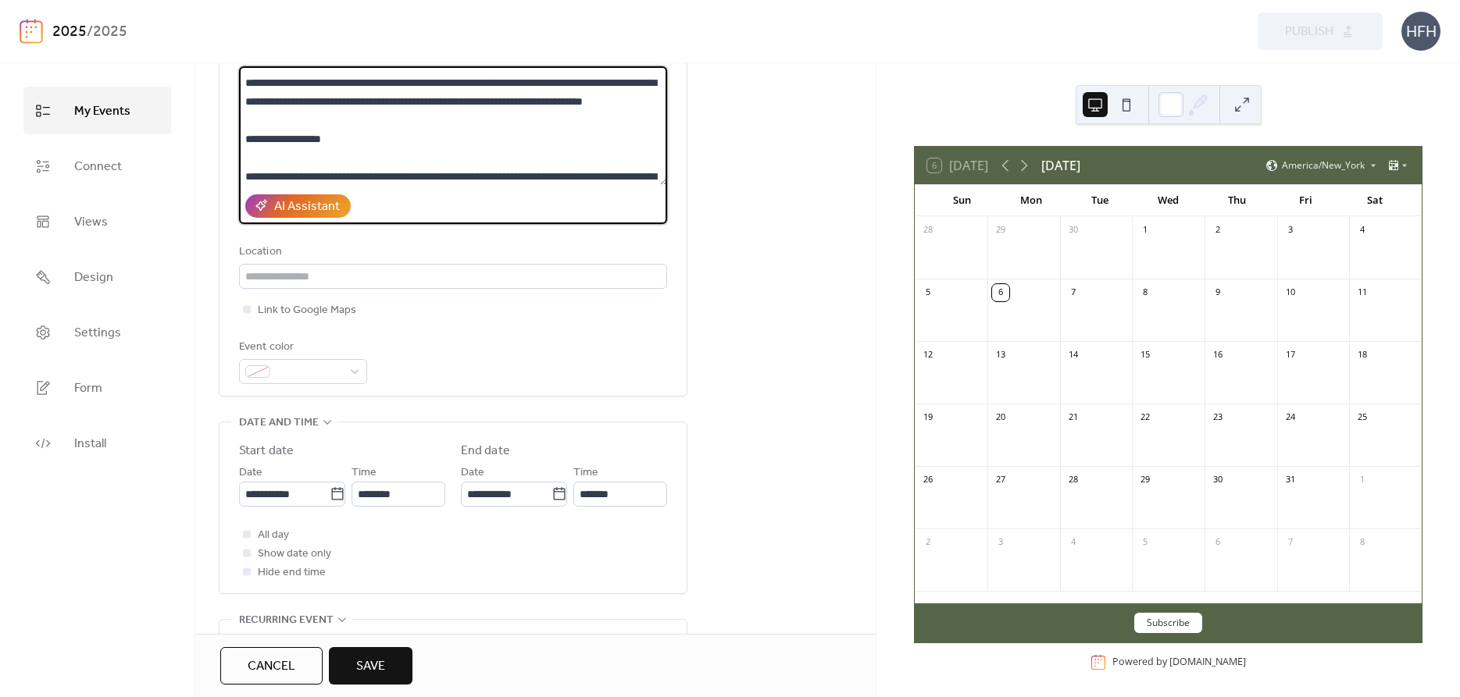
click at [329, 139] on textarea at bounding box center [453, 125] width 428 height 119
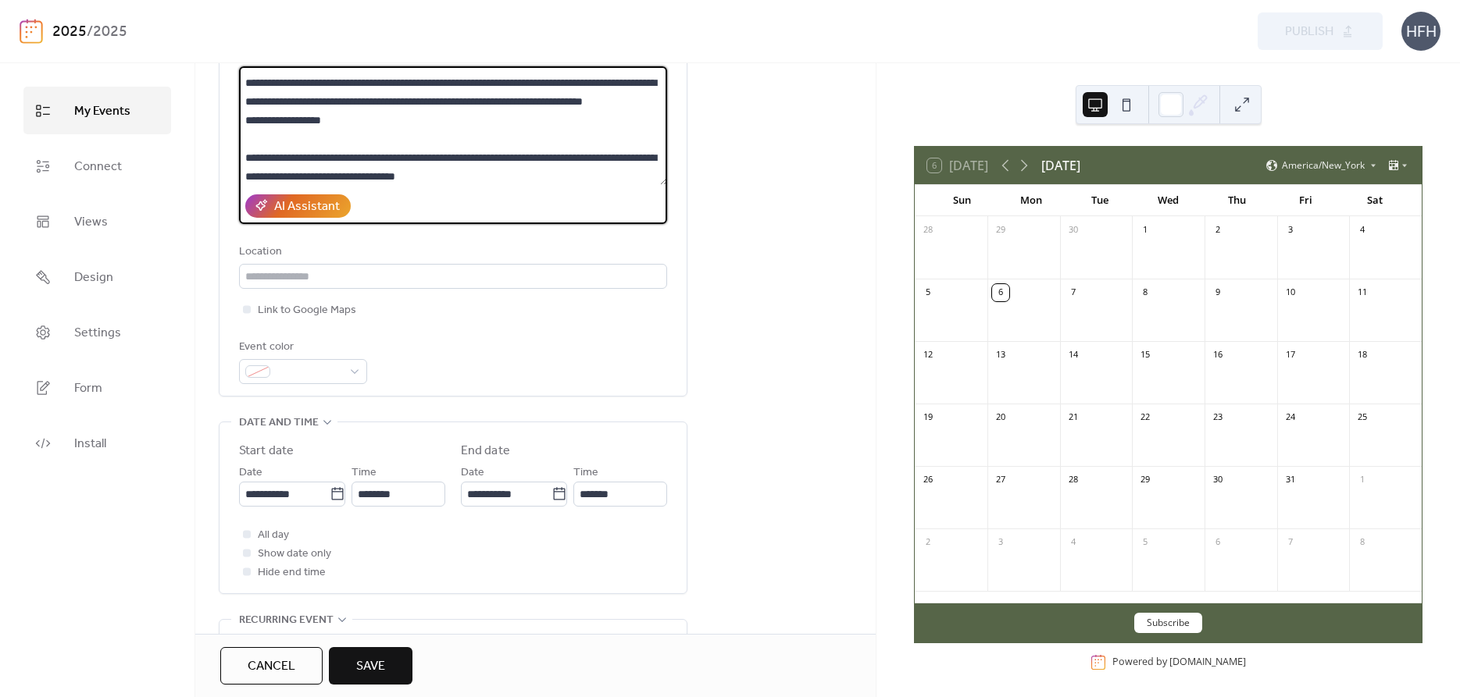
drag, startPoint x: 346, startPoint y: 142, endPoint x: 201, endPoint y: 144, distance: 145.3
click at [239, 144] on textarea at bounding box center [453, 125] width 428 height 119
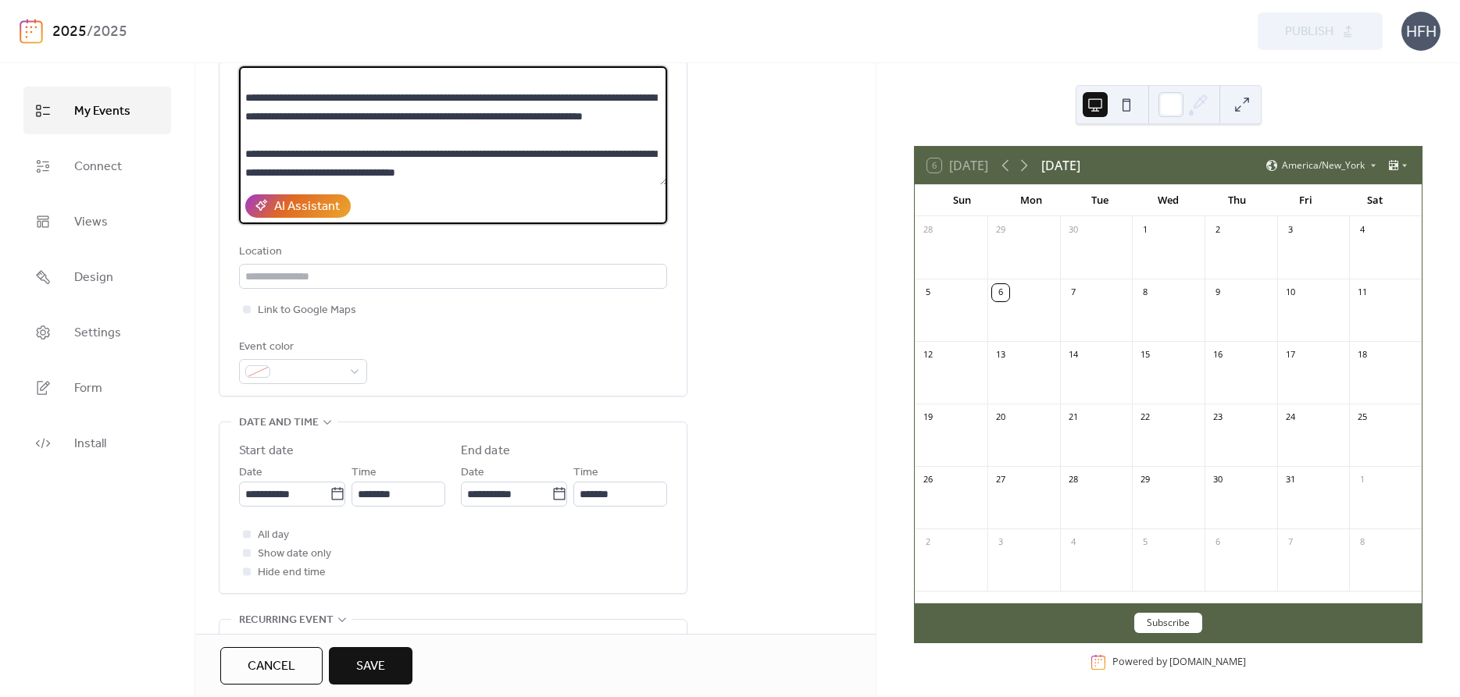
scroll to position [412, 0]
drag, startPoint x: 429, startPoint y: 176, endPoint x: 401, endPoint y: 181, distance: 27.7
click at [401, 181] on textarea at bounding box center [453, 125] width 428 height 119
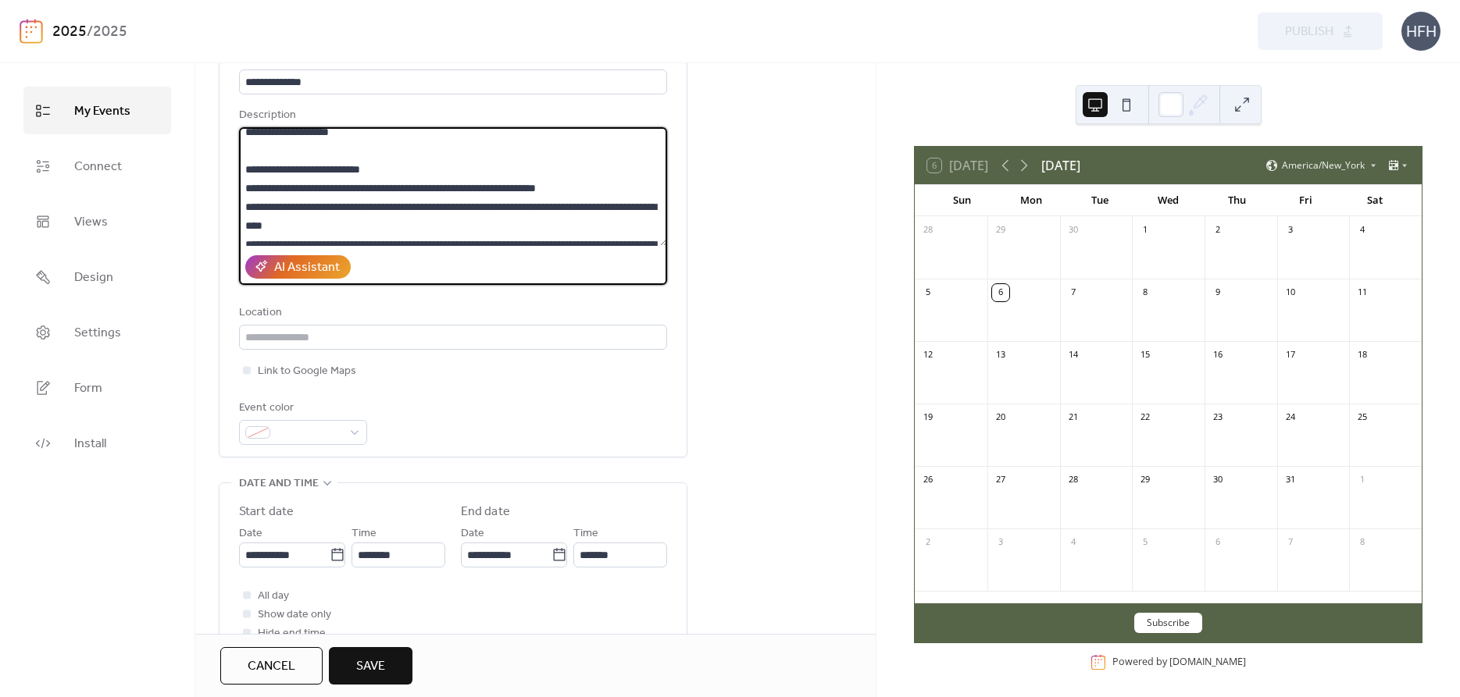
scroll to position [305, 0]
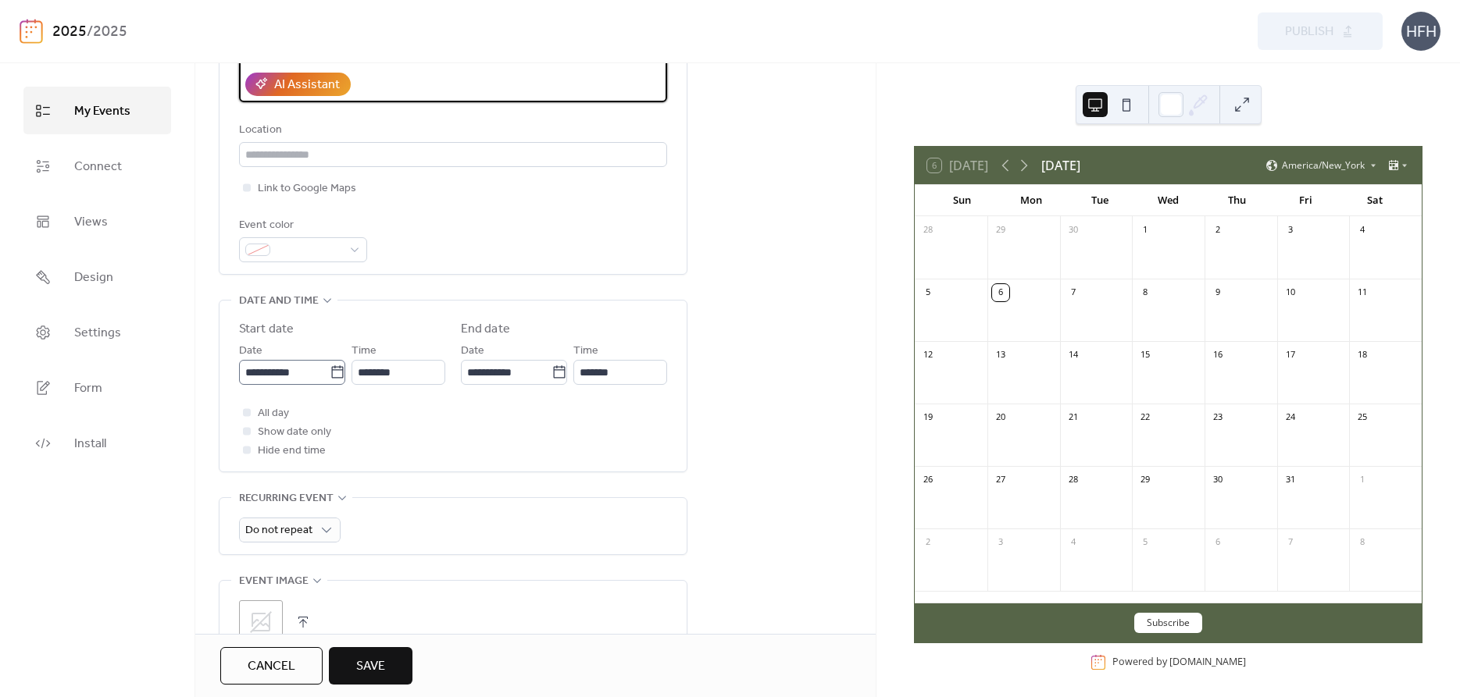
type textarea "**********"
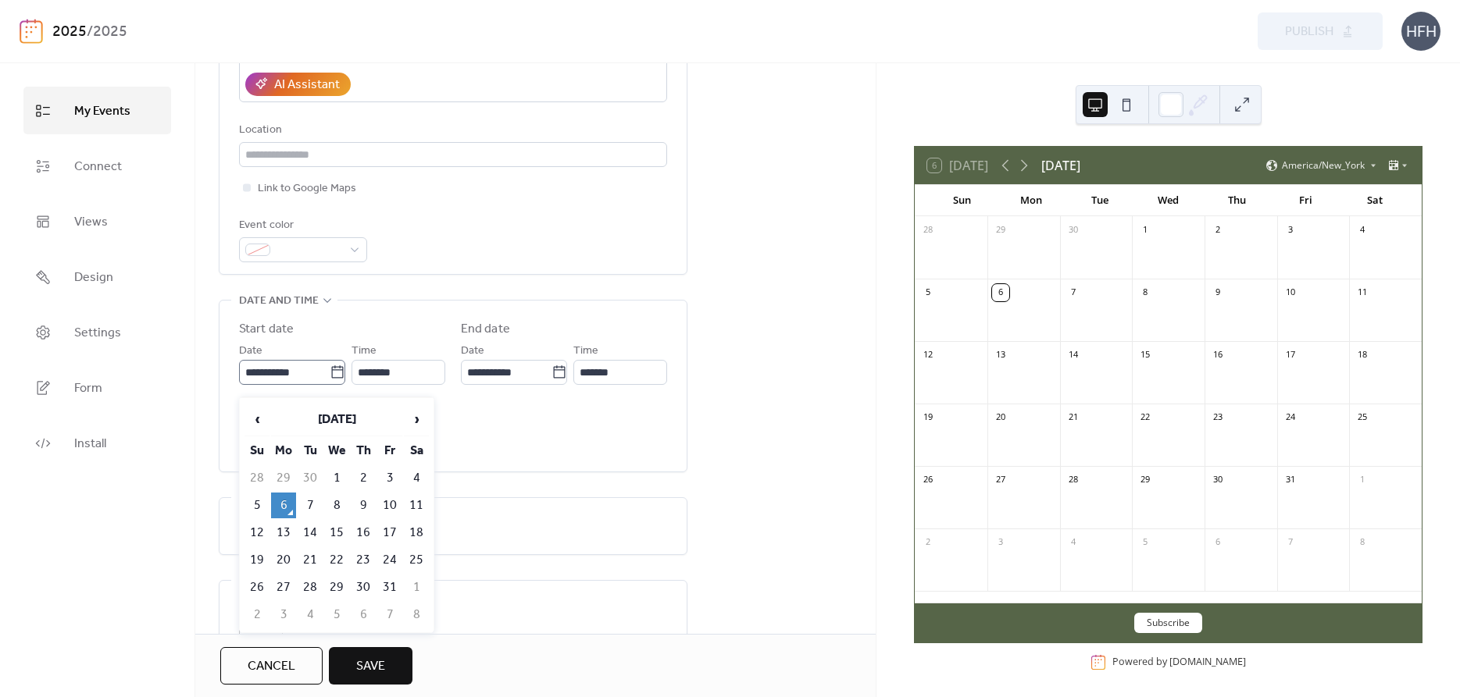
click at [331, 380] on icon at bounding box center [338, 373] width 16 height 16
click at [330, 383] on input "**********" at bounding box center [284, 372] width 91 height 25
click at [409, 564] on td "25" at bounding box center [416, 560] width 25 height 26
type input "**********"
